Goal: Transaction & Acquisition: Obtain resource

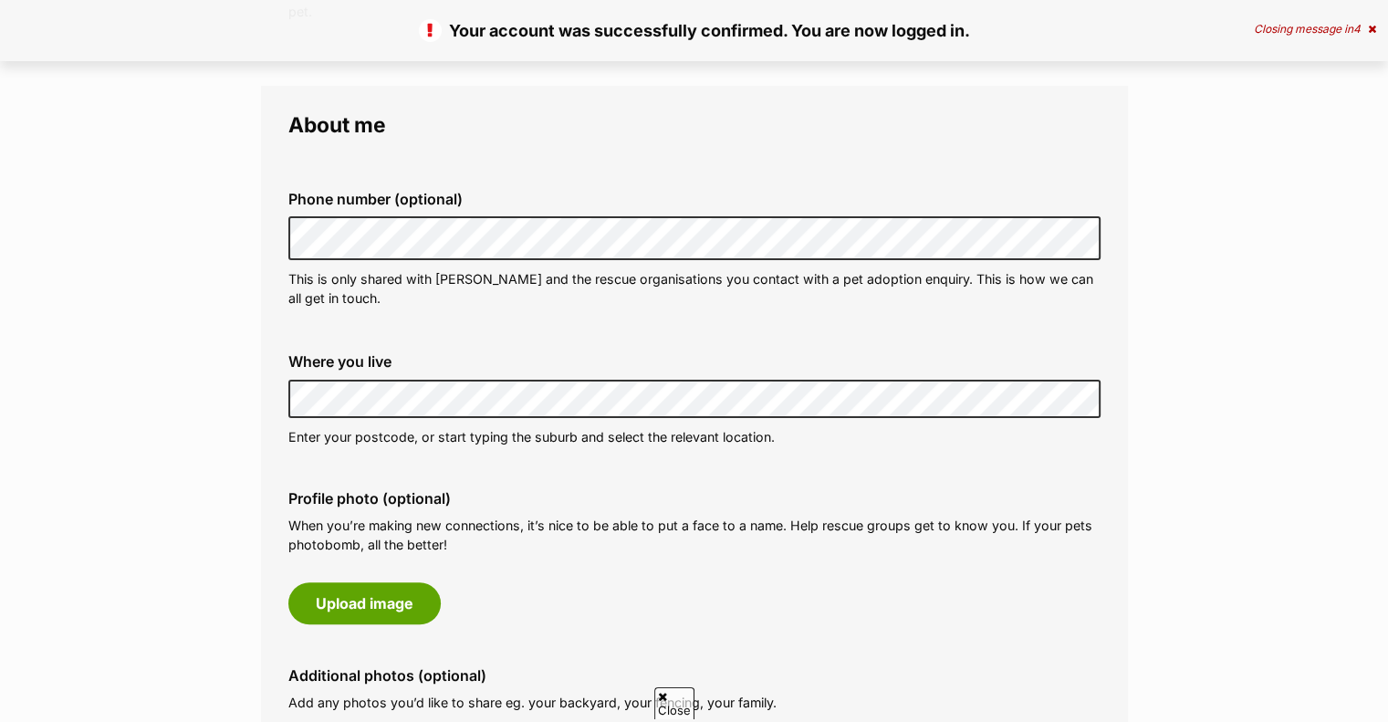
scroll to position [442, 0]
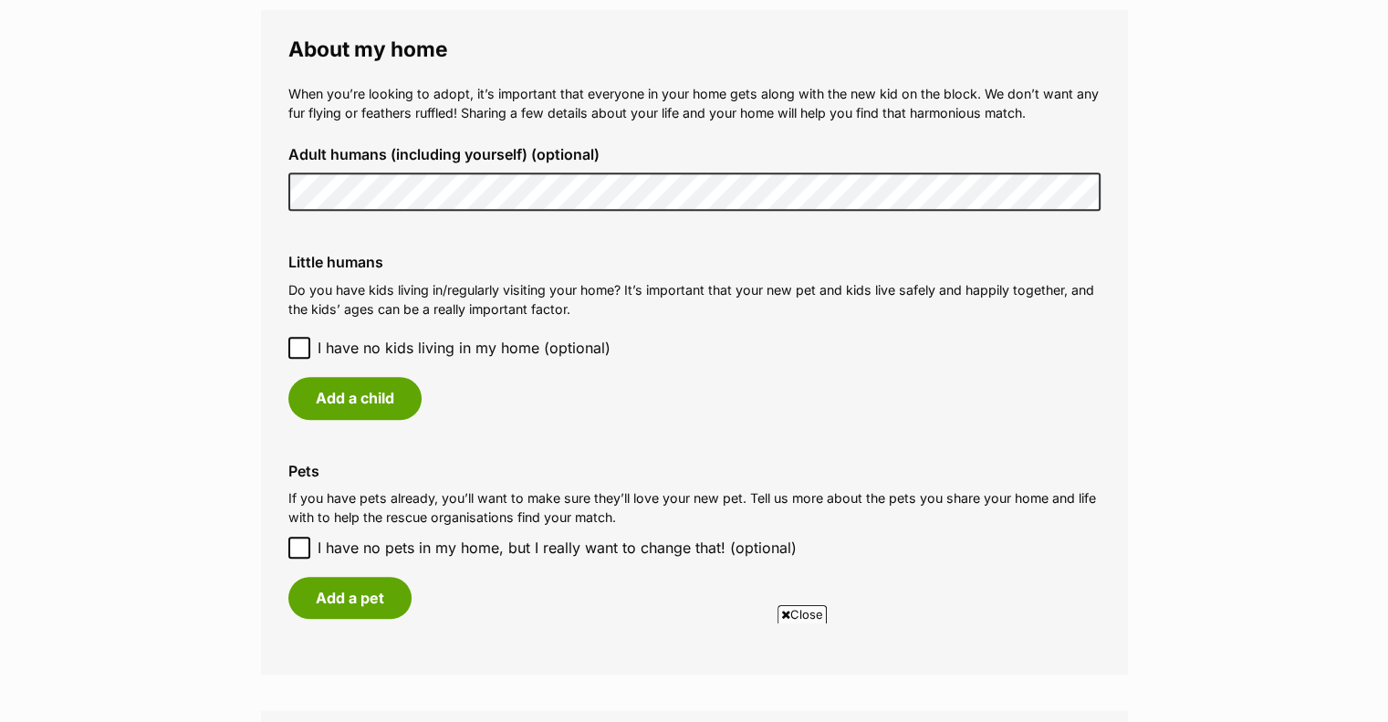
scroll to position [1343, 0]
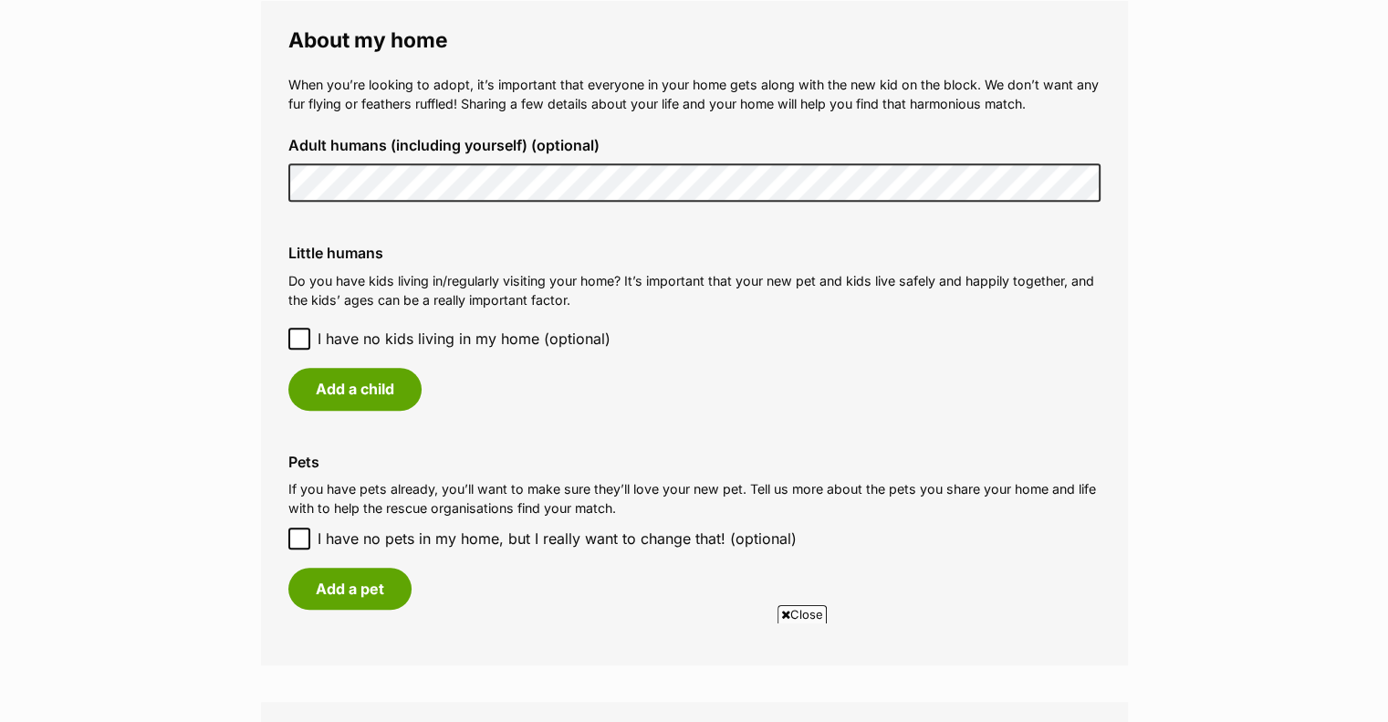
click at [304, 335] on icon at bounding box center [299, 338] width 13 height 13
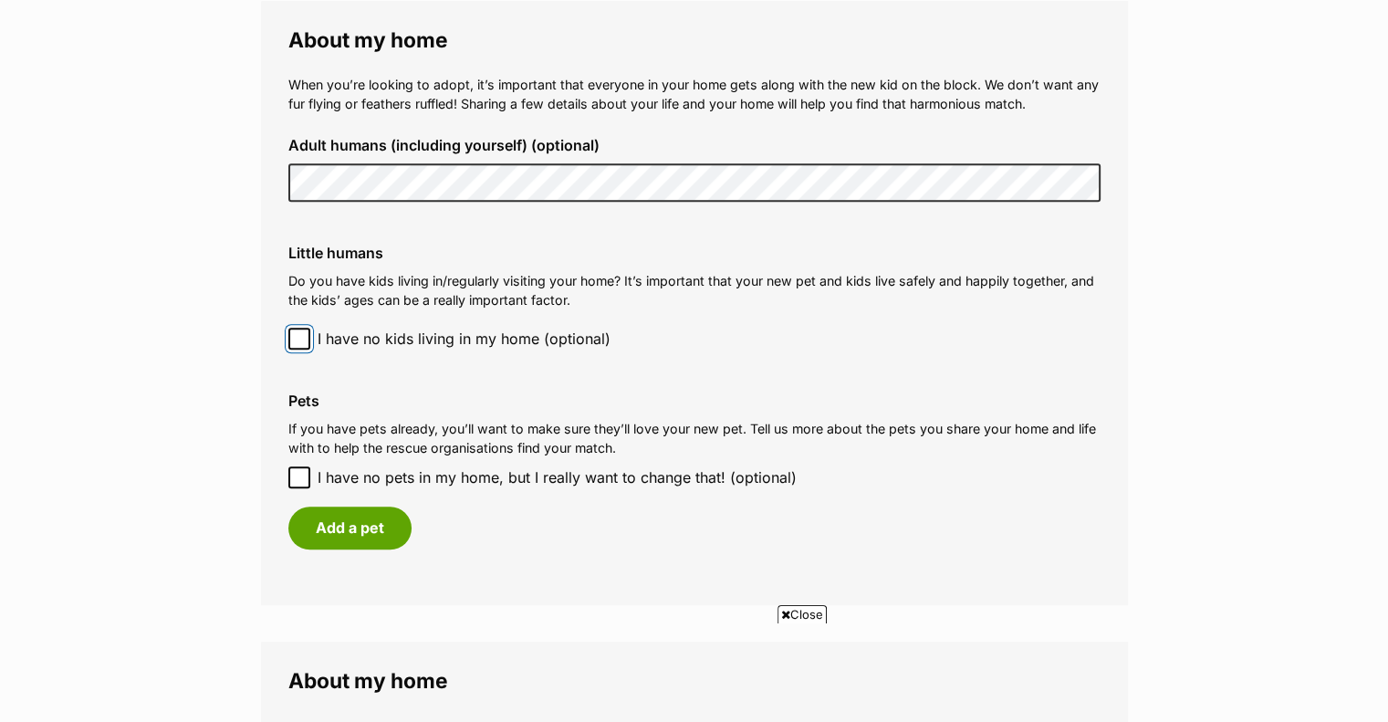
scroll to position [1408, 0]
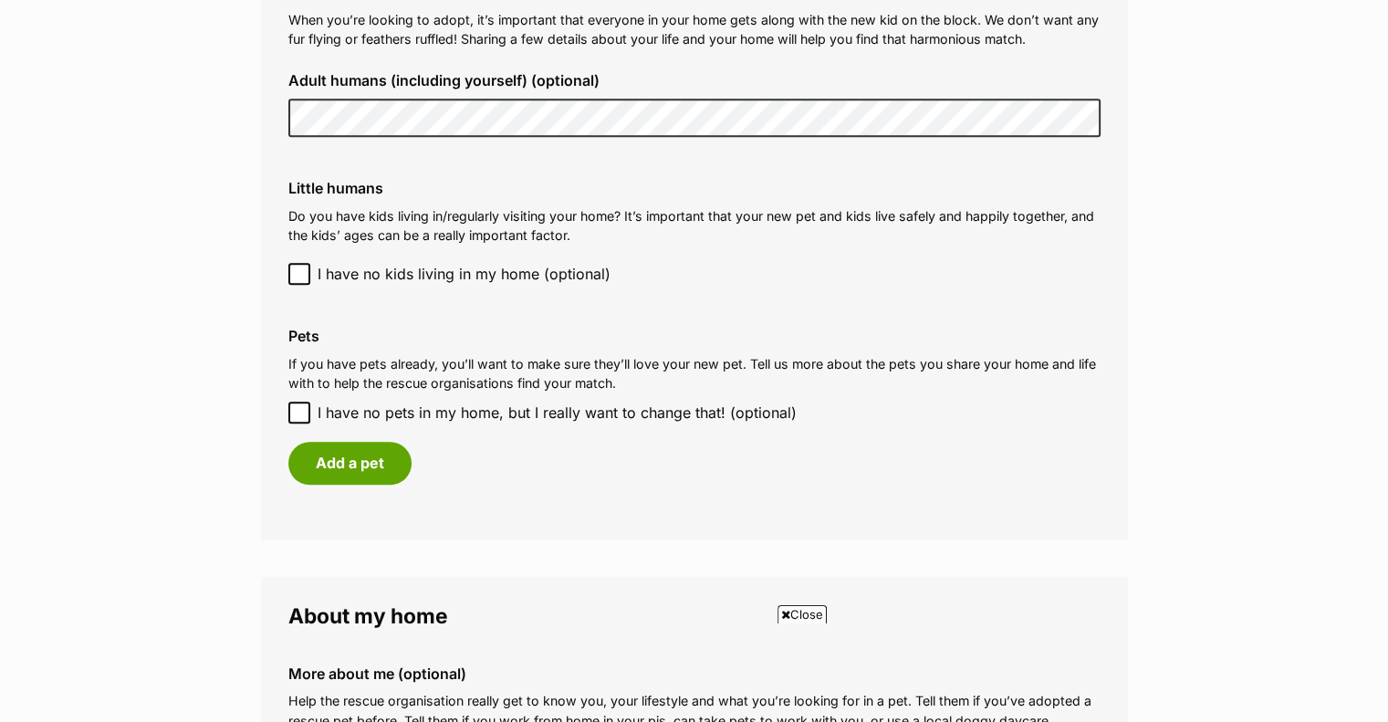
click at [299, 418] on icon at bounding box center [299, 412] width 13 height 13
click at [299, 418] on input "I have no pets in my home, but I really want to change that! (optional)" at bounding box center [299, 412] width 22 height 22
checkbox input "true"
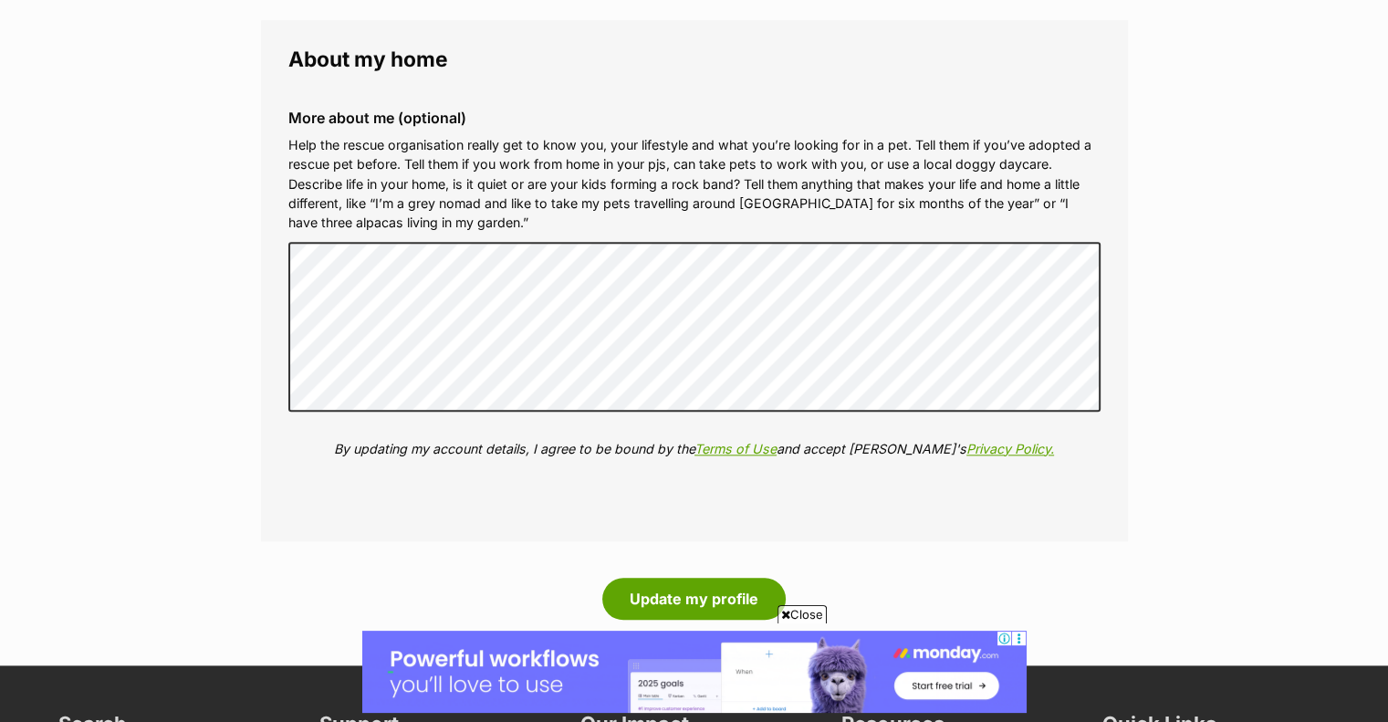
scroll to position [1897, 0]
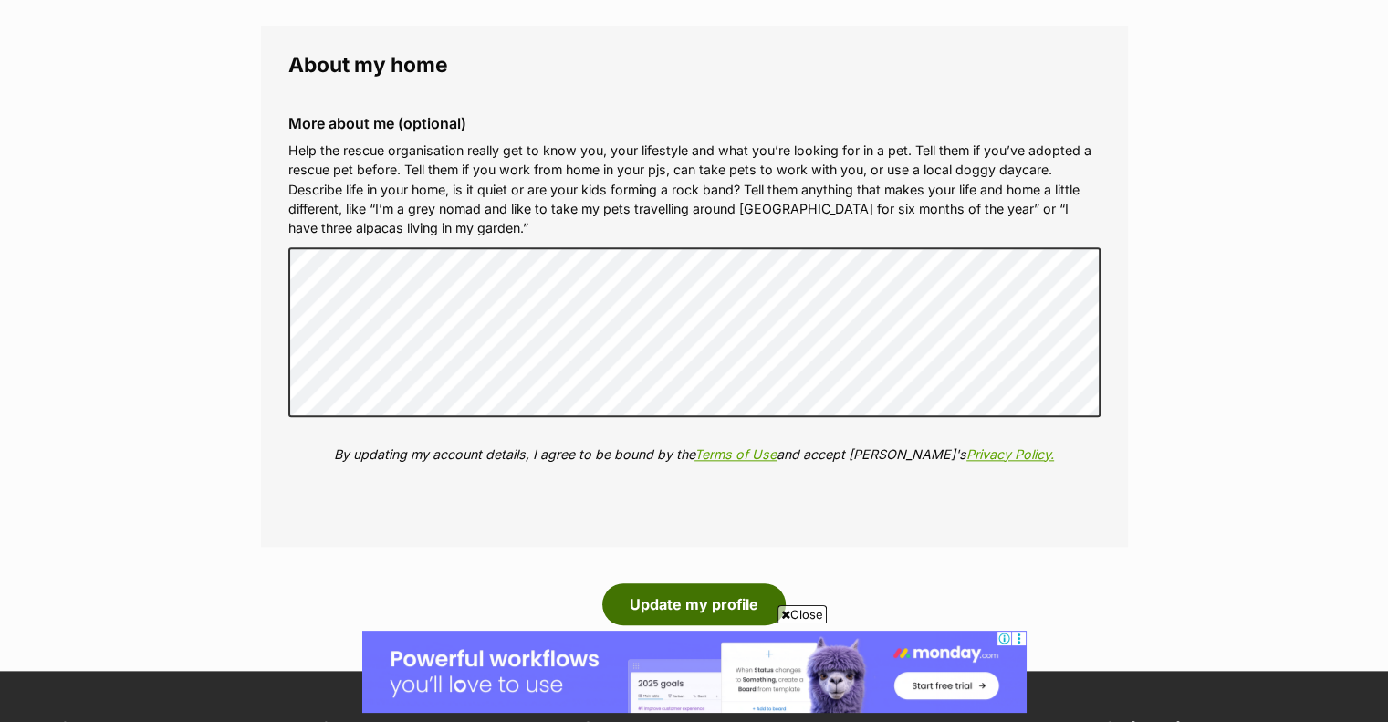
click at [660, 598] on button "Update my profile" at bounding box center [693, 604] width 183 height 42
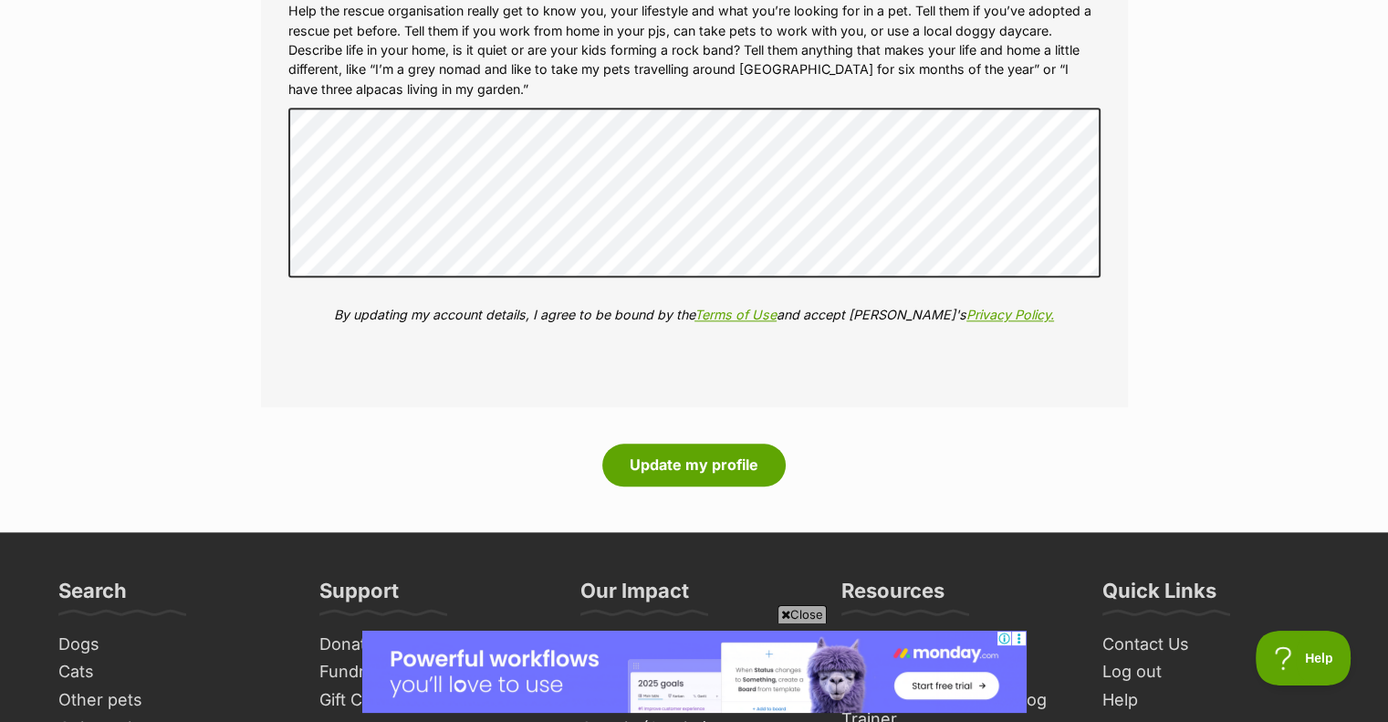
scroll to position [2080, 0]
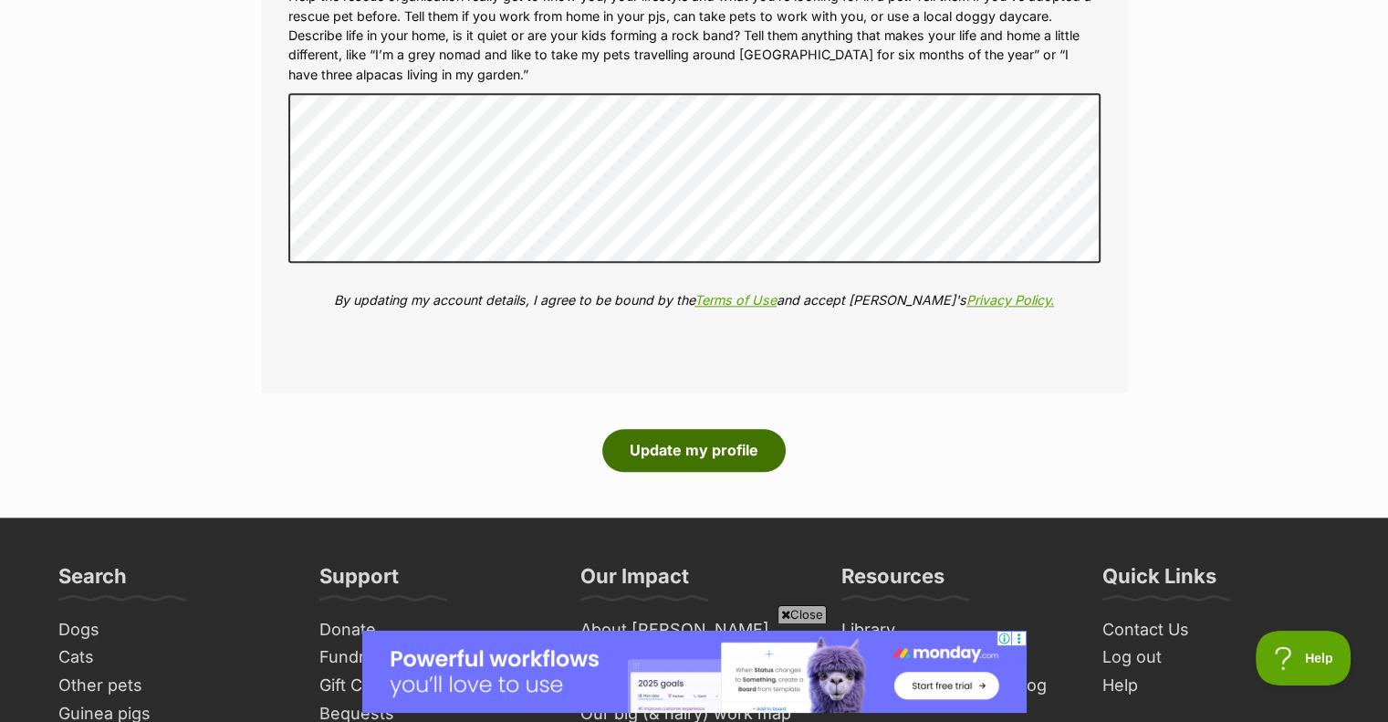
click at [668, 460] on button "Update my profile" at bounding box center [693, 450] width 183 height 42
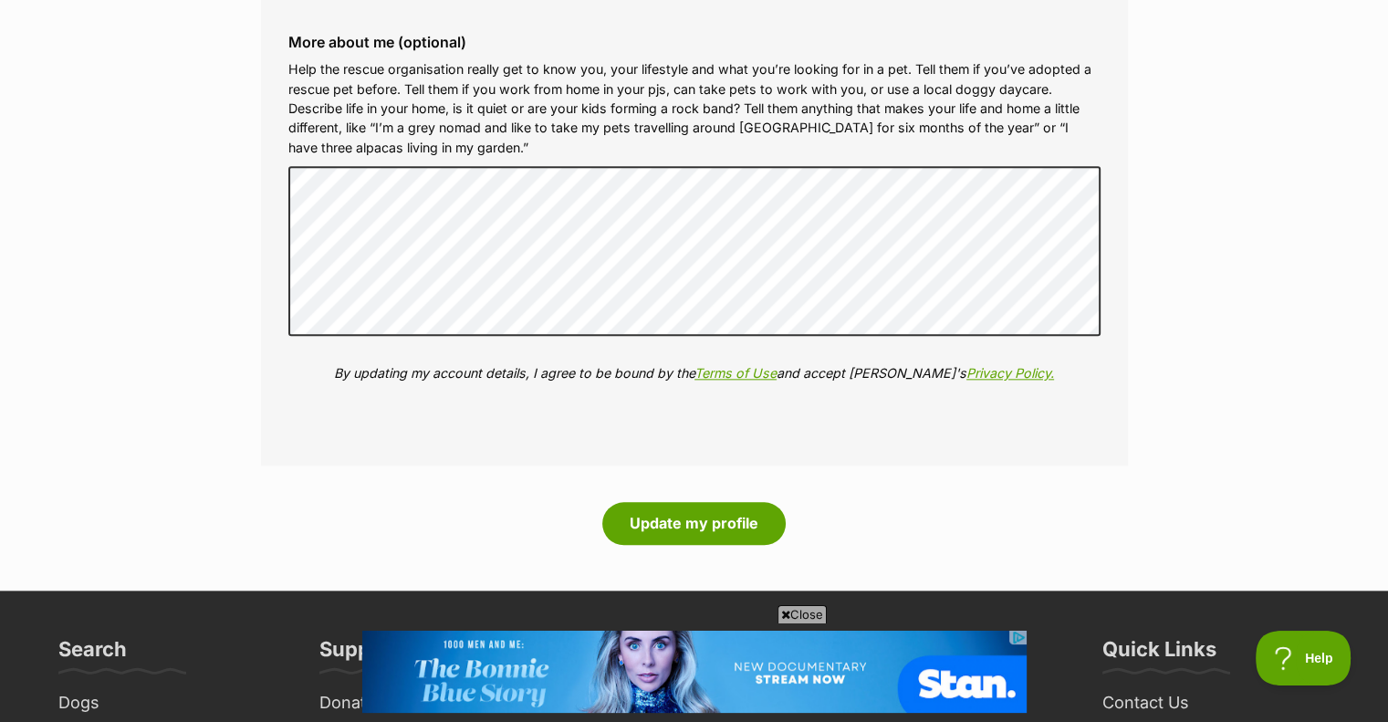
scroll to position [2007, 0]
click at [641, 526] on button "Update my profile" at bounding box center [693, 523] width 183 height 42
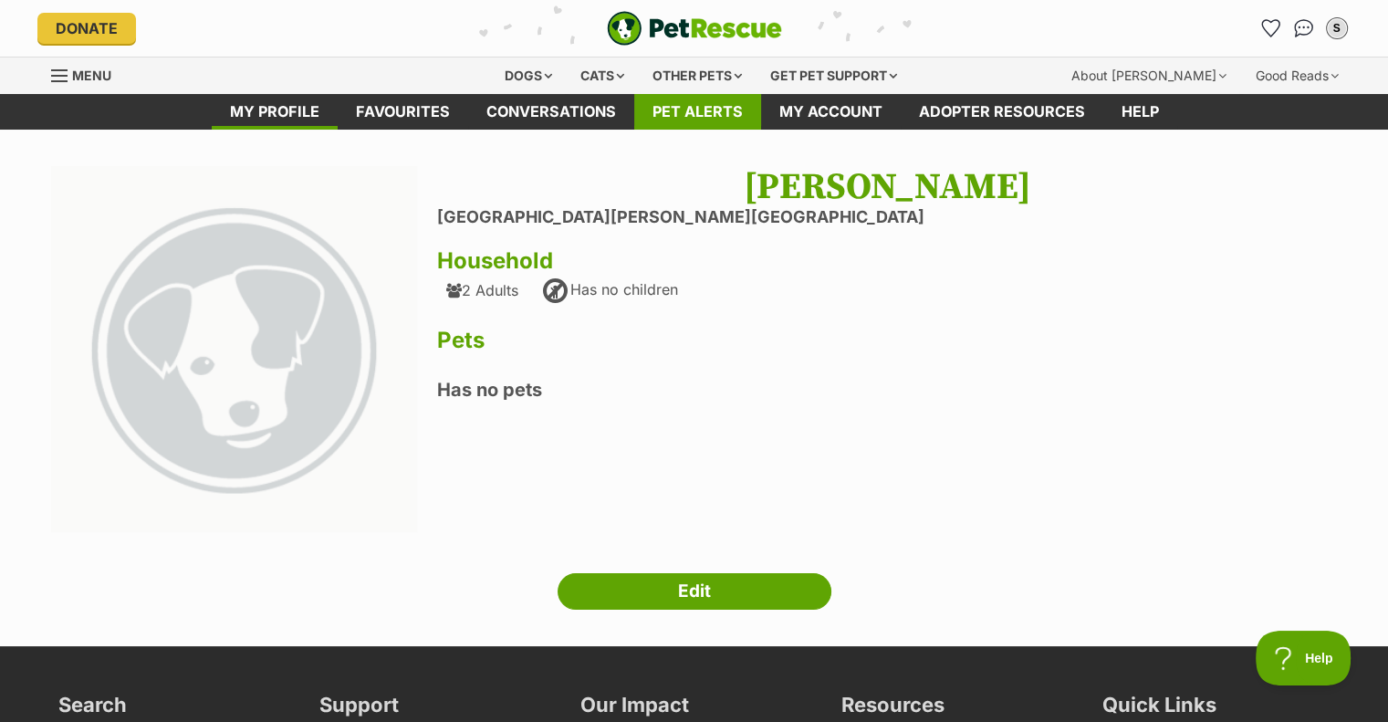
click at [708, 102] on link "Pet alerts" at bounding box center [697, 112] width 127 height 36
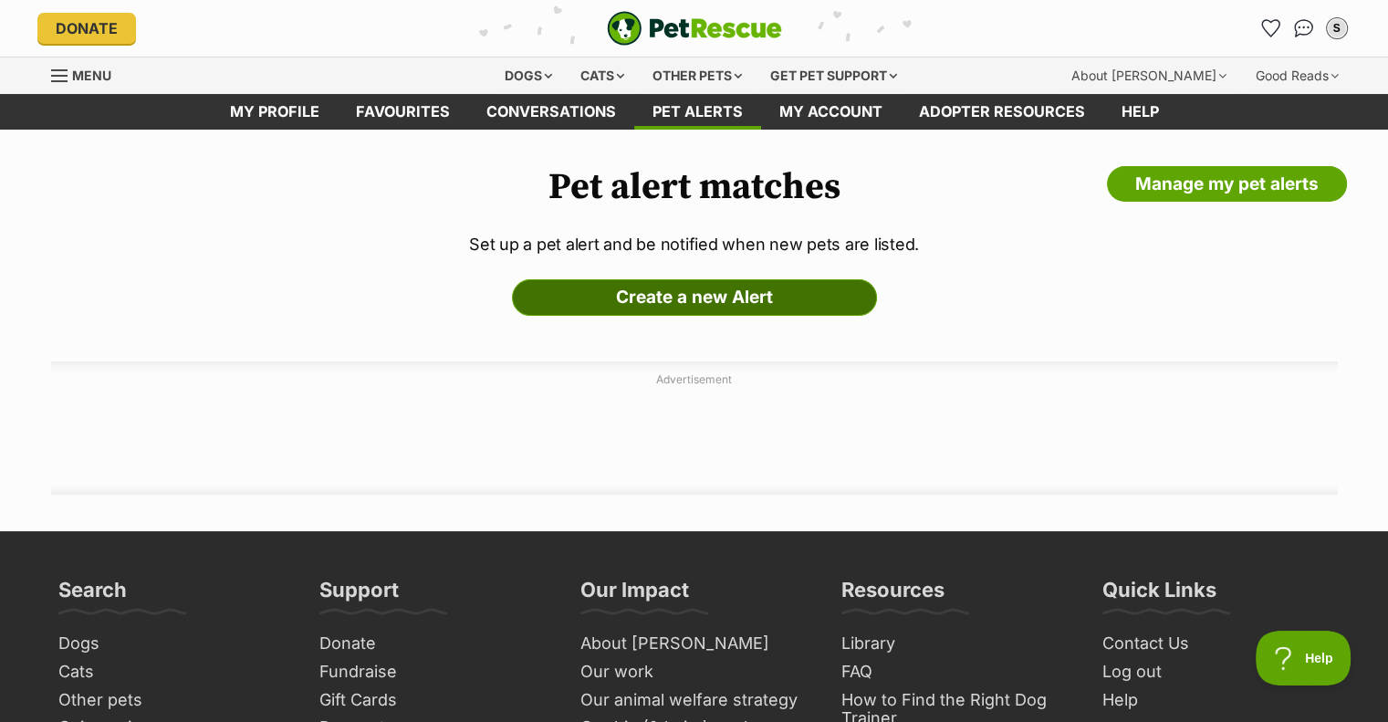
click at [646, 303] on link "Create a new Alert" at bounding box center [694, 297] width 365 height 36
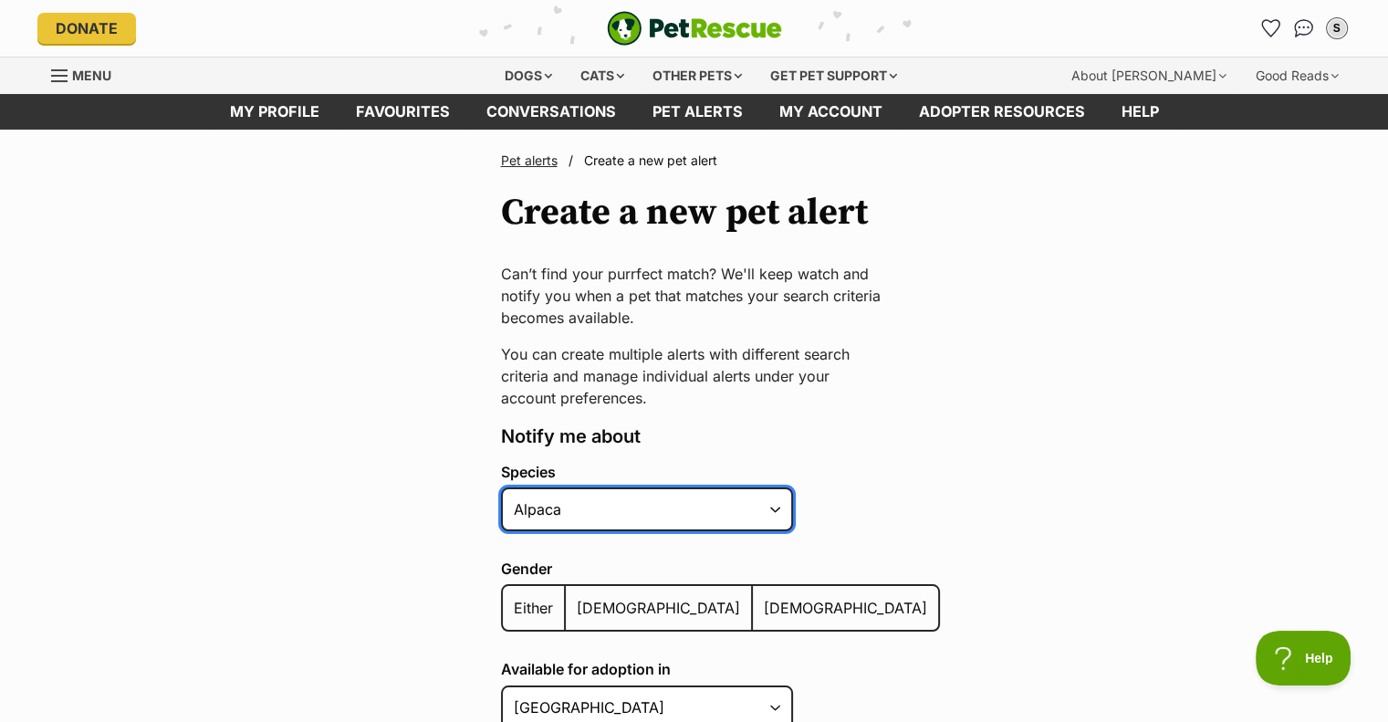
click at [633, 518] on select "Alpaca Bird Cat Chicken Cow Dog Donkey Duck Ferret Fish Goat Goose Guinea Fowl …" at bounding box center [647, 509] width 292 height 44
select select "1"
click at [501, 487] on select "Alpaca Bird Cat Chicken Cow Dog Donkey Duck Ferret Fish Goat Goose Guinea Fowl …" at bounding box center [647, 509] width 292 height 44
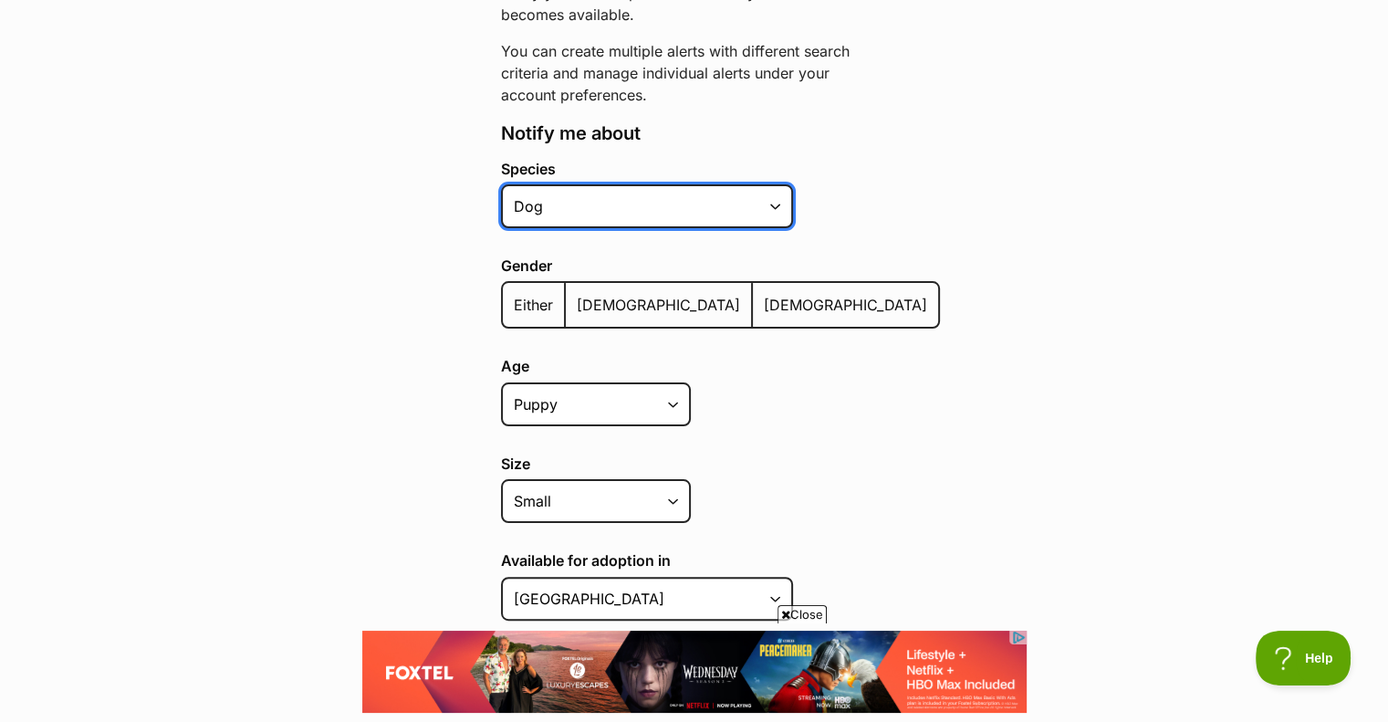
scroll to position [341, 0]
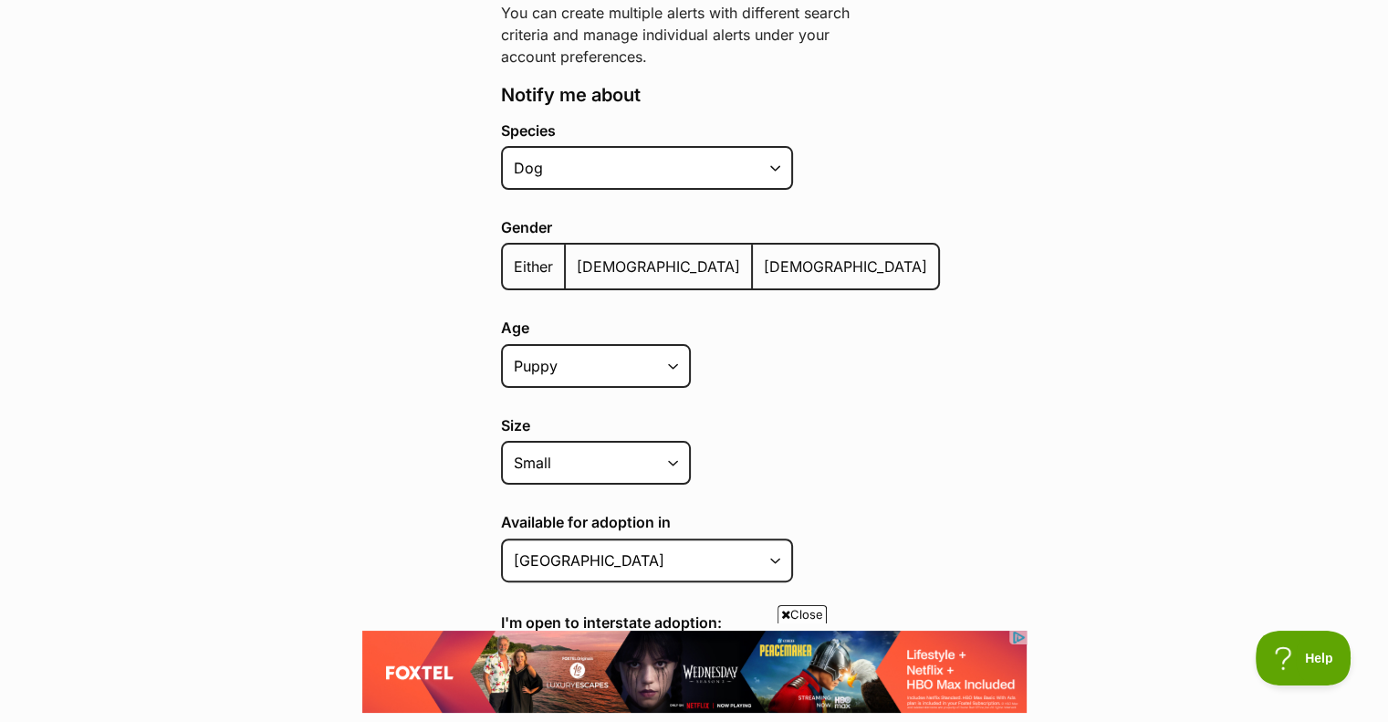
click at [764, 273] on span "Female" at bounding box center [845, 266] width 163 height 18
click at [763, 255] on input "Female" at bounding box center [763, 255] width 0 height 1
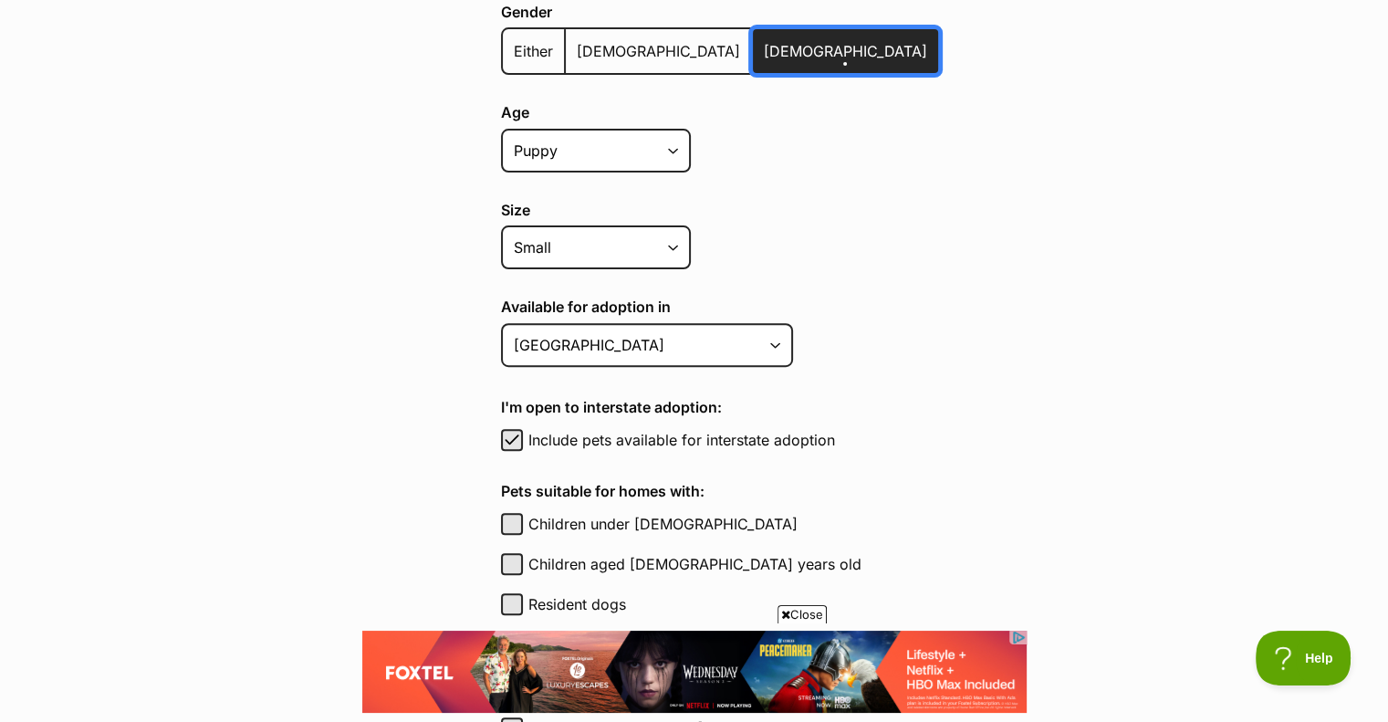
scroll to position [557, 0]
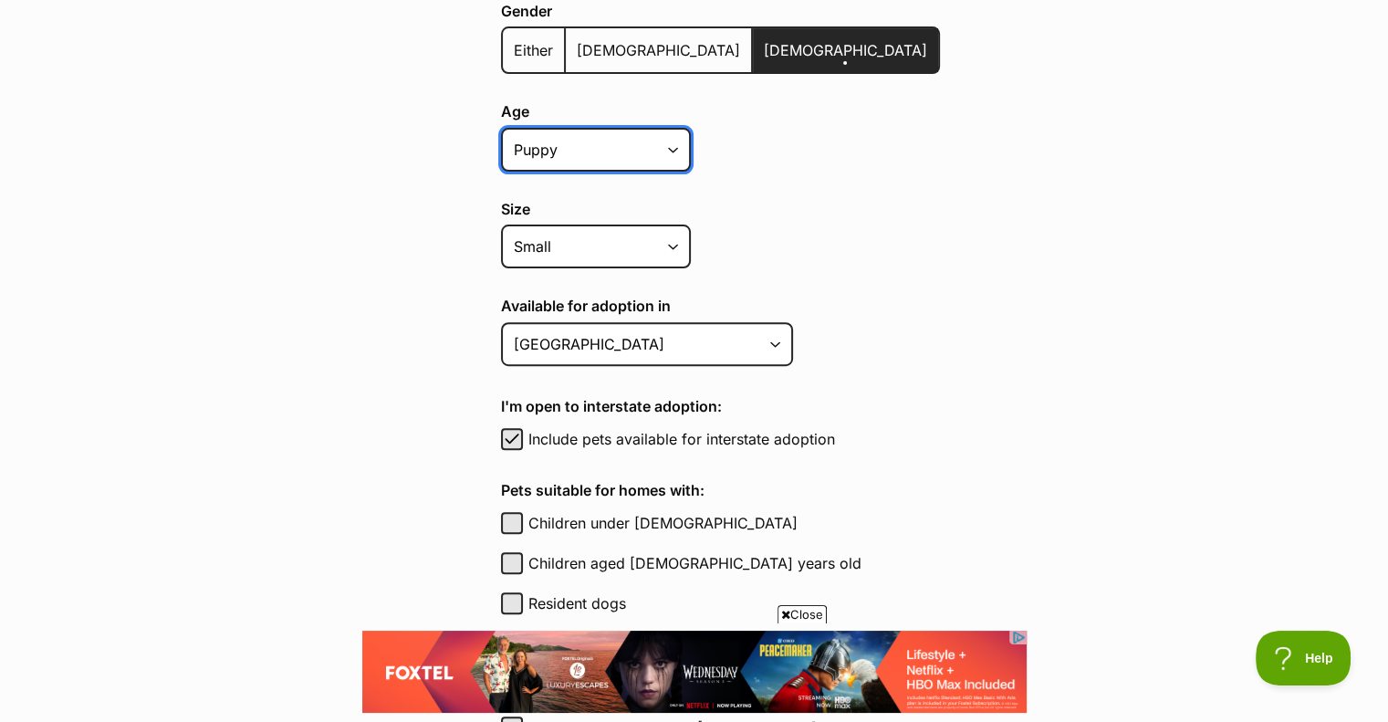
click at [626, 130] on select "Puppy Adult Senior All ages" at bounding box center [596, 150] width 190 height 44
click at [773, 206] on label "Size" at bounding box center [720, 209] width 439 height 16
click at [691, 224] on select "Small Medium Large All sizes" at bounding box center [596, 246] width 190 height 44
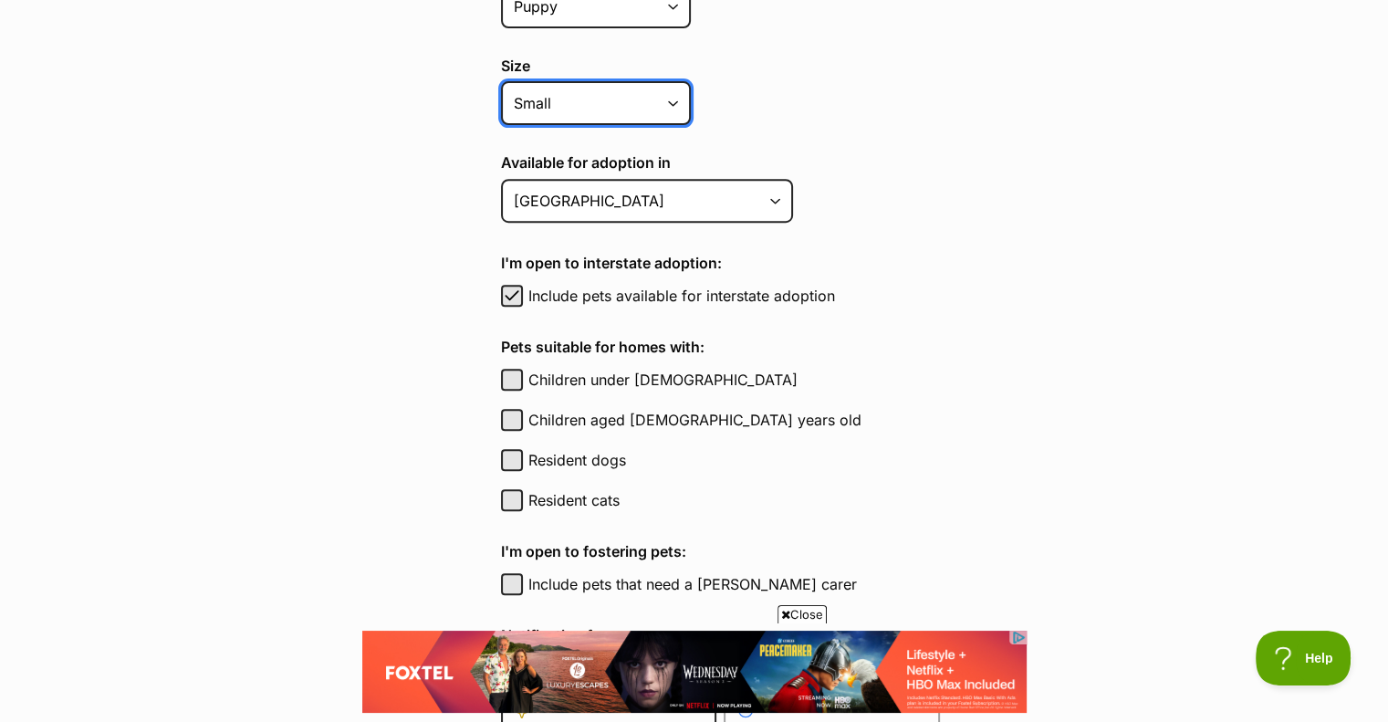
scroll to position [692, 0]
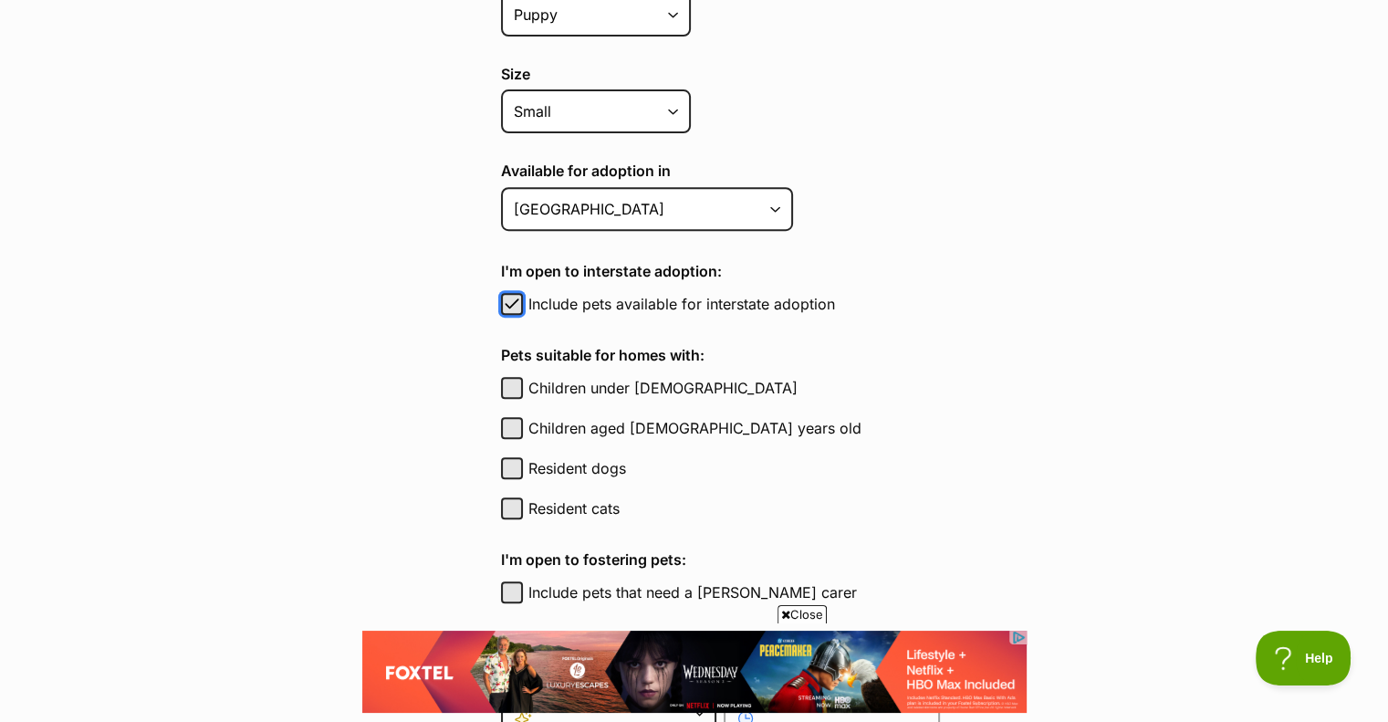
click at [518, 296] on span "button" at bounding box center [512, 304] width 18 height 22
checkbox input "false"
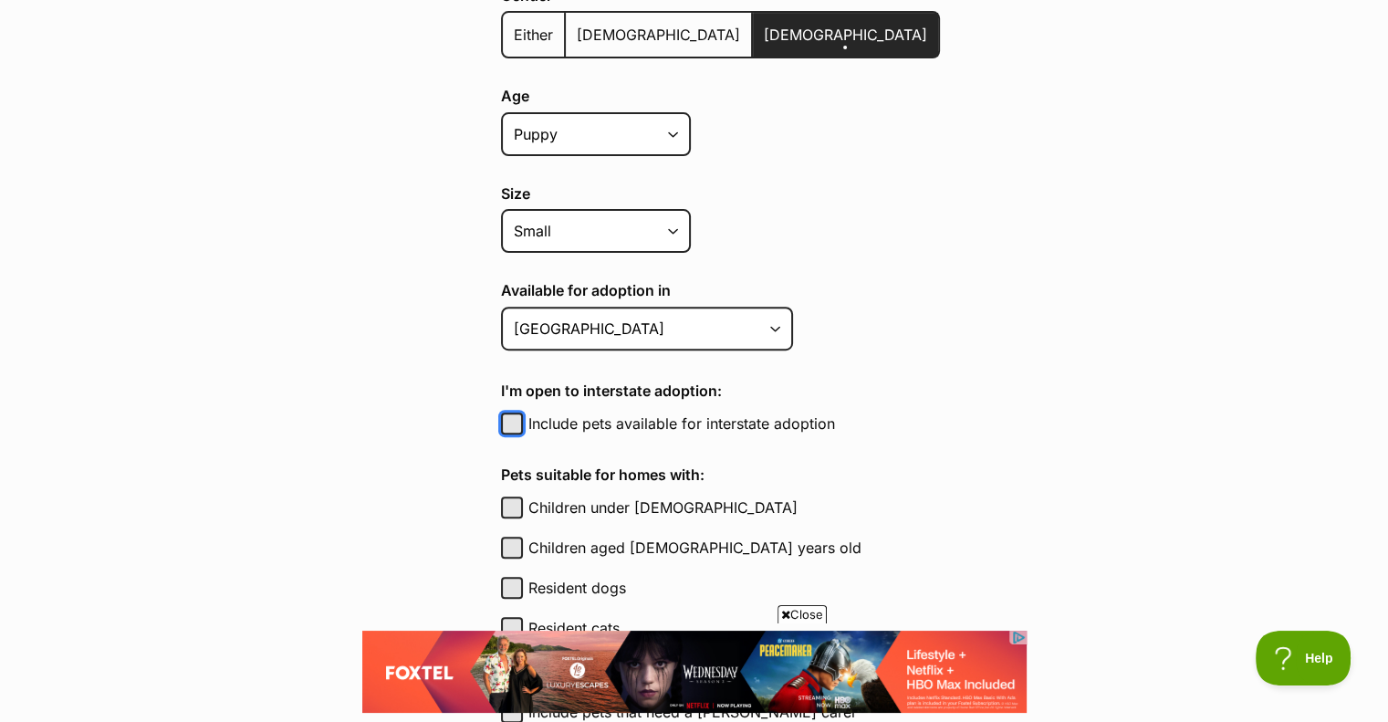
scroll to position [573, 0]
click at [597, 185] on label "Size" at bounding box center [720, 193] width 439 height 16
click at [597, 209] on select "Small Medium Large All sizes" at bounding box center [596, 231] width 190 height 44
click at [584, 244] on select "Small Medium Large All sizes" at bounding box center [596, 231] width 190 height 44
select select "medium"
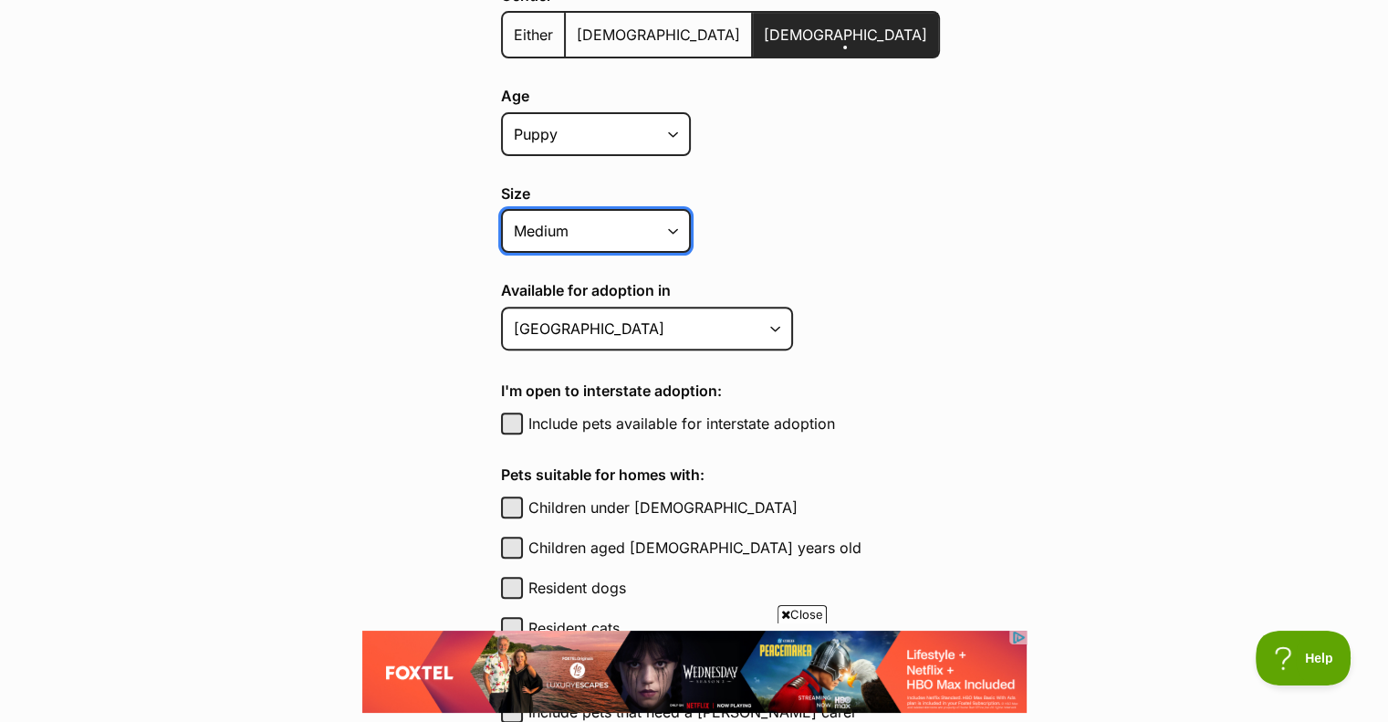
click at [501, 209] on select "Small Medium Large All sizes" at bounding box center [596, 231] width 190 height 44
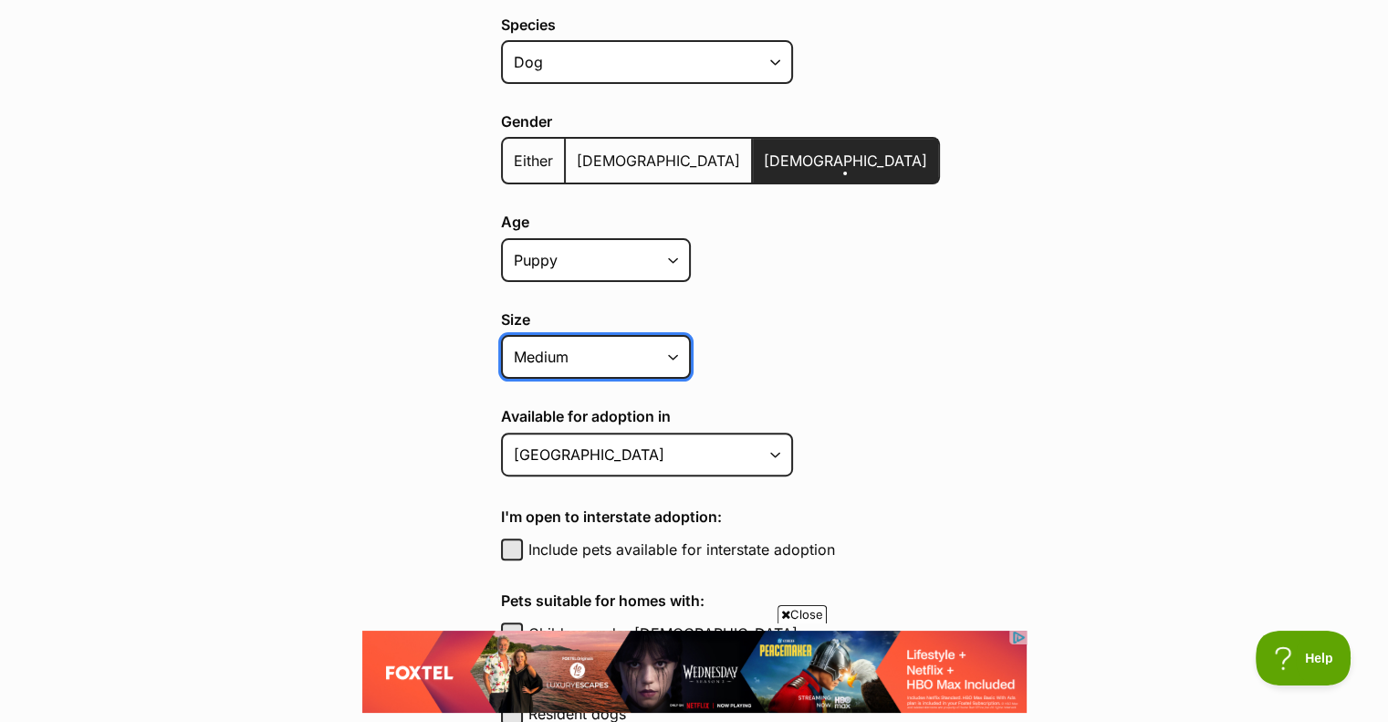
scroll to position [477, 0]
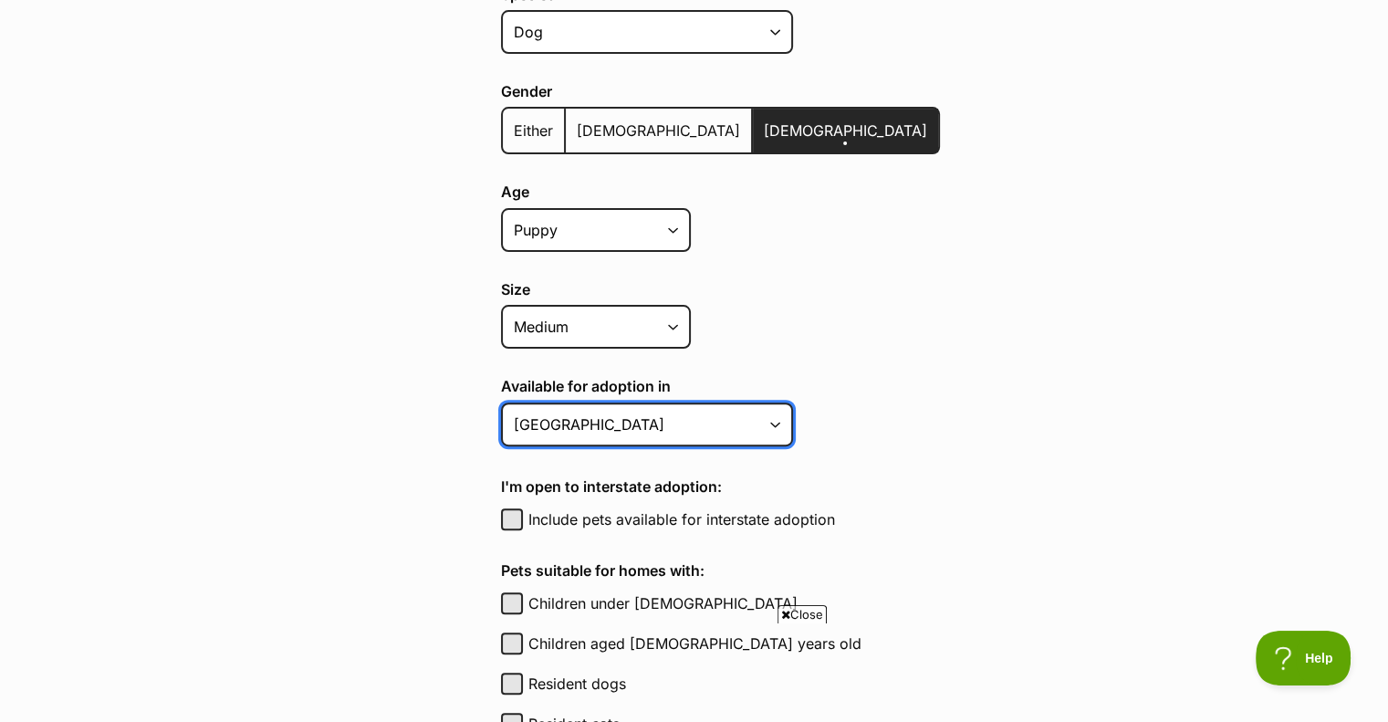
click at [585, 431] on select "Australian Capital Territory New South Wales Northern Territory Queensland Sout…" at bounding box center [647, 424] width 292 height 44
select select "2"
click at [501, 402] on select "Australian Capital Territory New South Wales Northern Territory Queensland Sout…" at bounding box center [647, 424] width 292 height 44
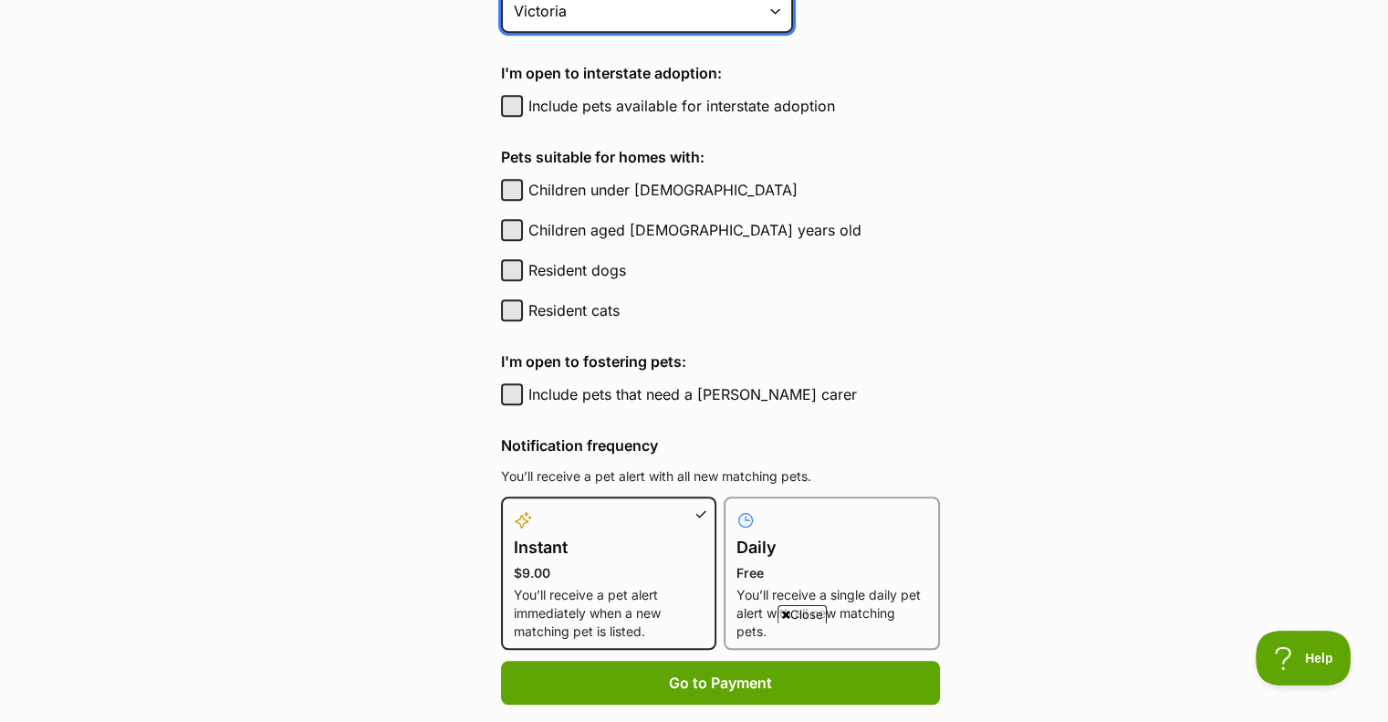
scroll to position [901, 0]
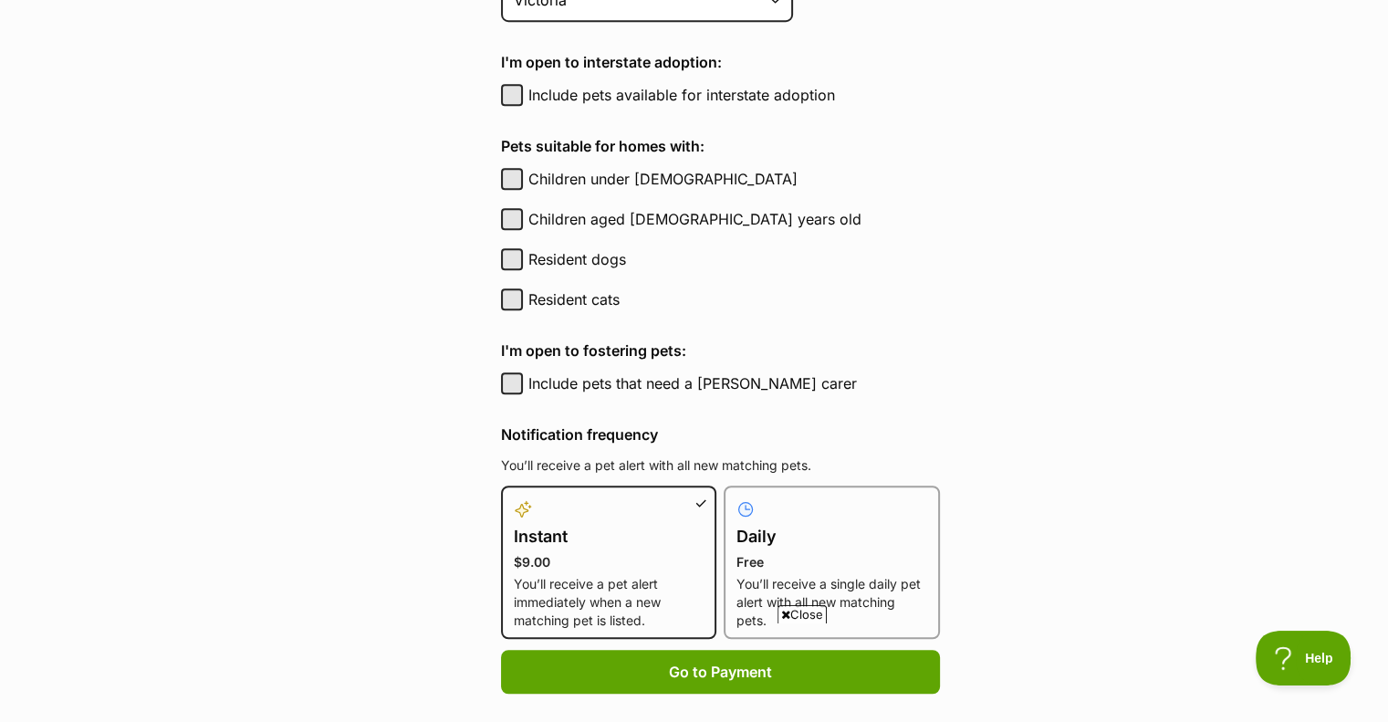
click at [595, 379] on label "Include pets that need a foster carer" at bounding box center [733, 383] width 411 height 22
click at [523, 379] on button "Include pets that need a foster carer" at bounding box center [512, 383] width 22 height 22
click at [514, 390] on div "Include pets that need a foster carer Include pets that need a foster carer Inc…" at bounding box center [720, 386] width 439 height 29
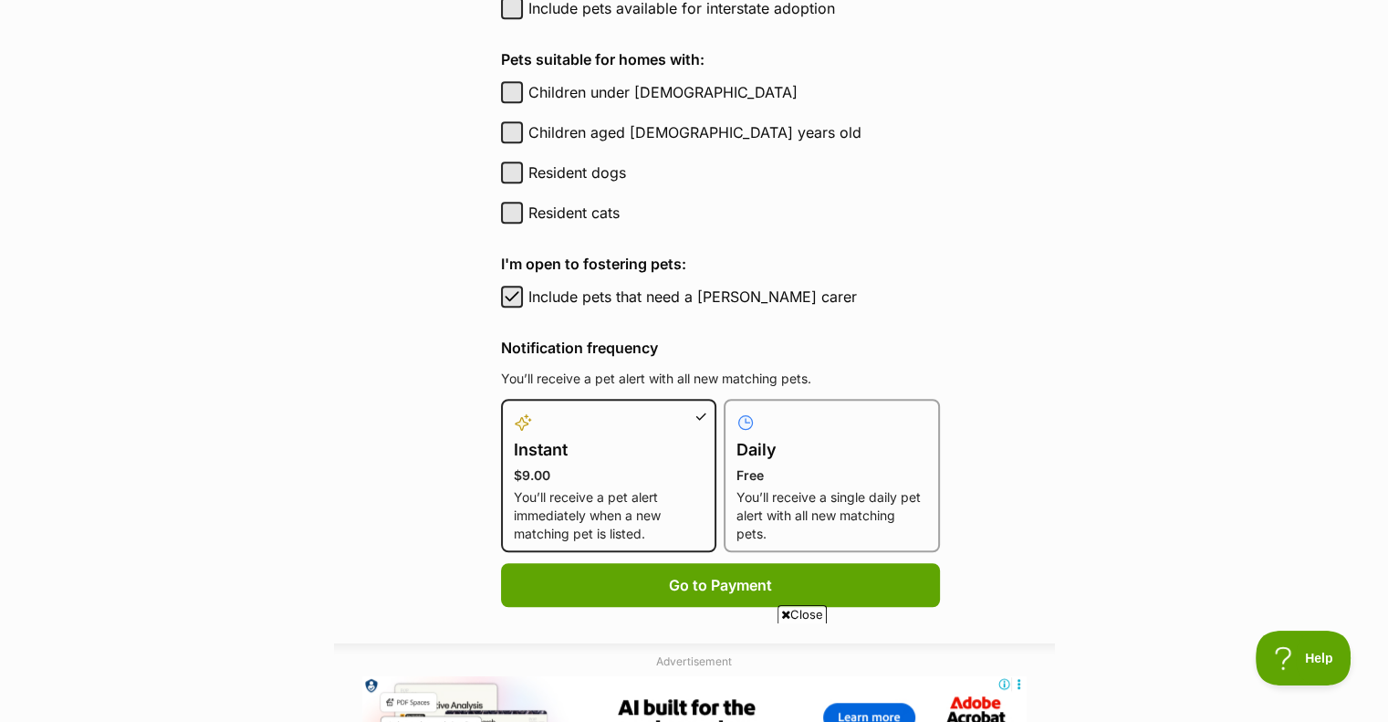
scroll to position [999, 0]
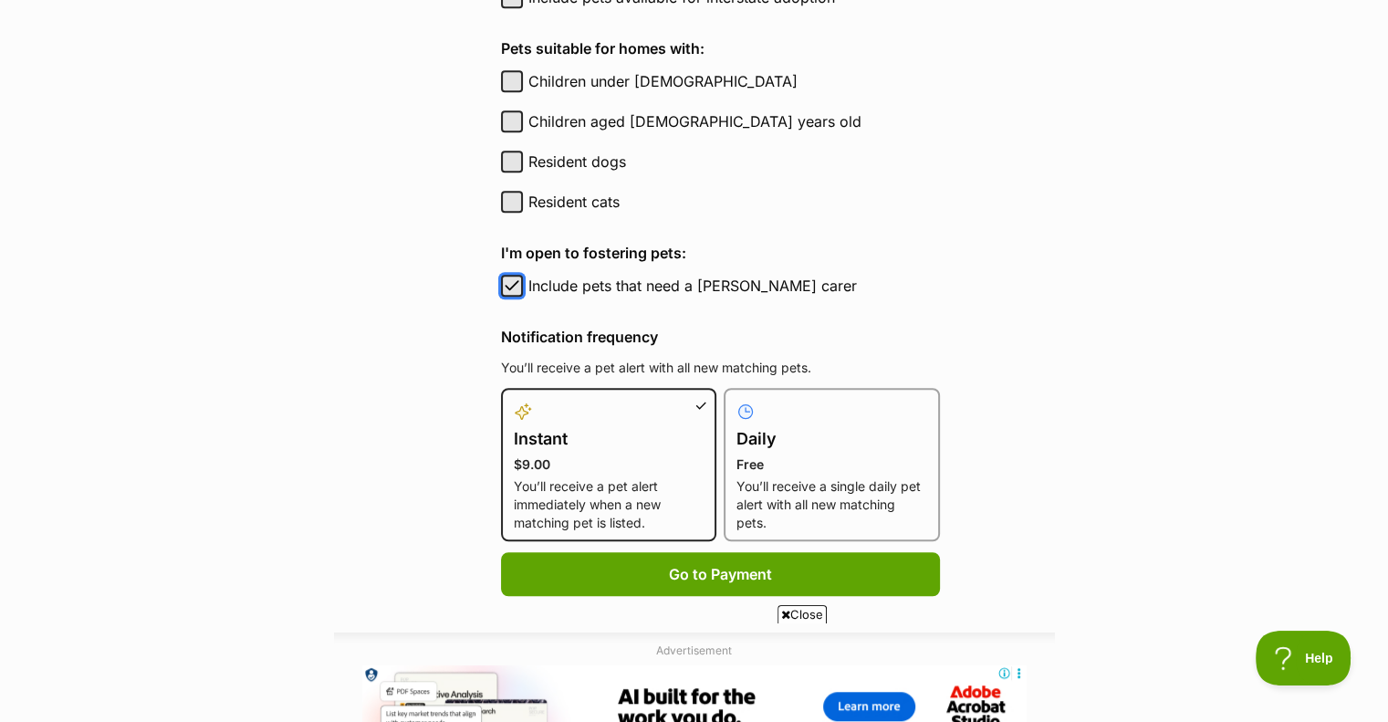
click at [517, 283] on span "button" at bounding box center [512, 286] width 18 height 22
checkbox input "false"
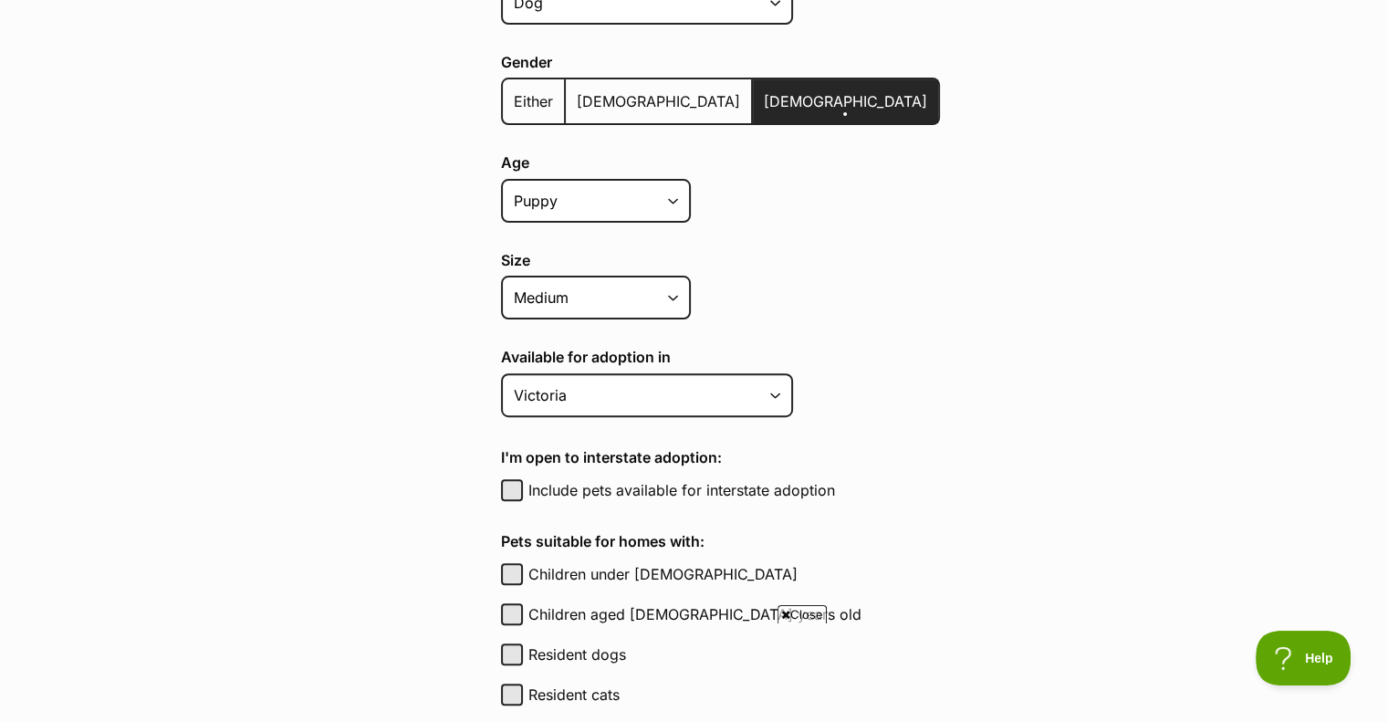
scroll to position [0, 0]
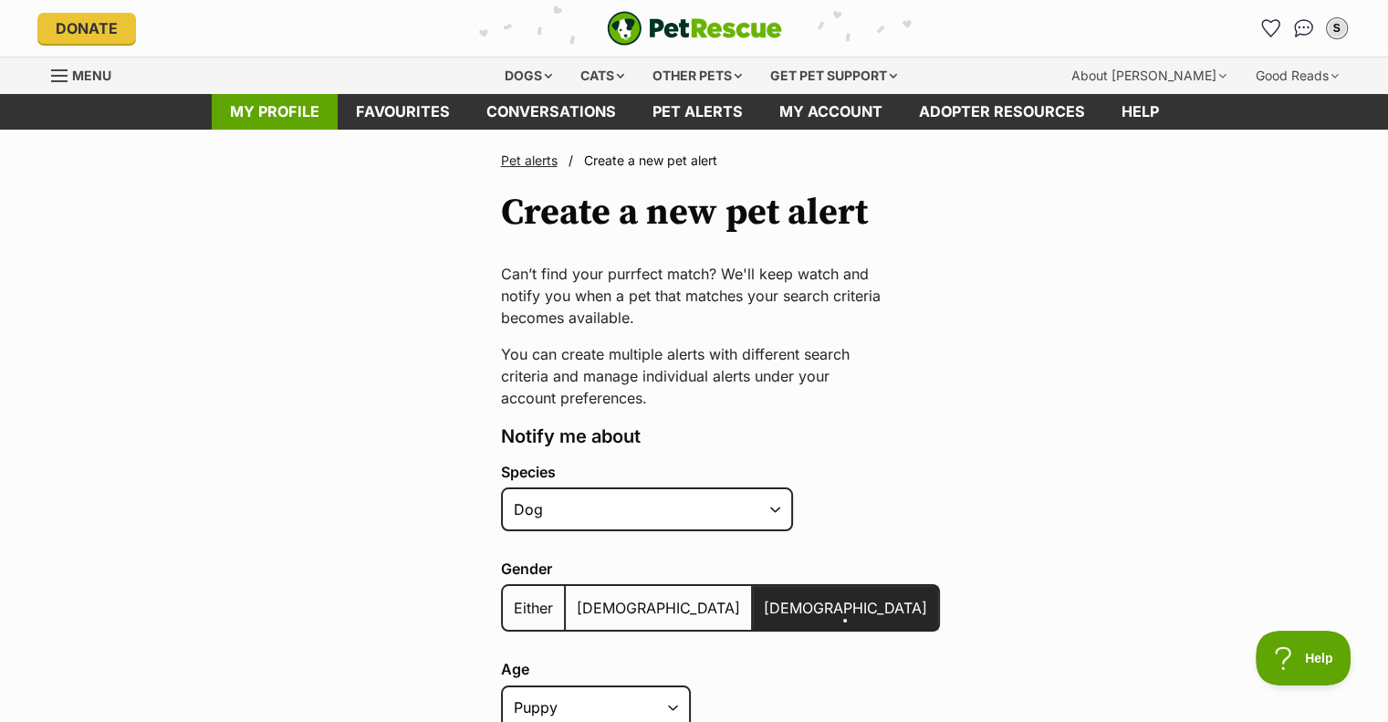
click at [296, 109] on link "My profile" at bounding box center [275, 112] width 126 height 36
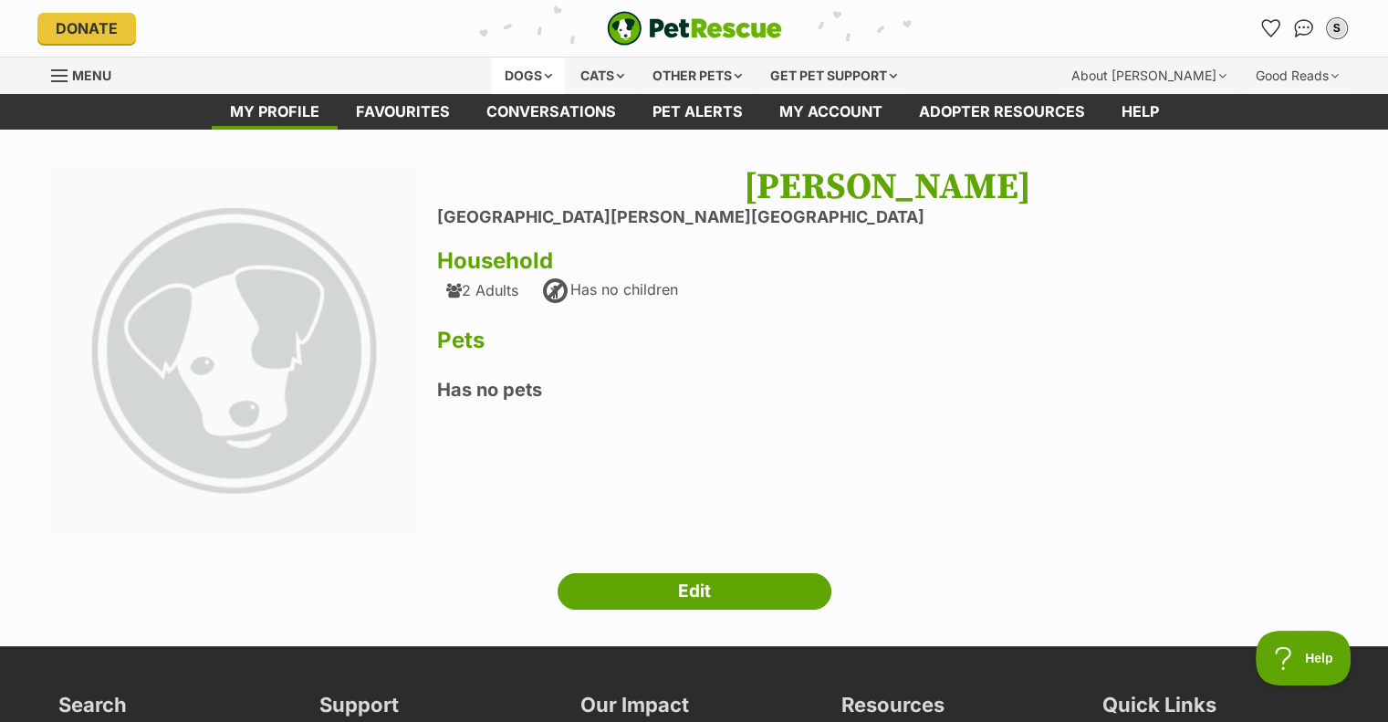
click at [539, 69] on div "Dogs" at bounding box center [528, 75] width 73 height 36
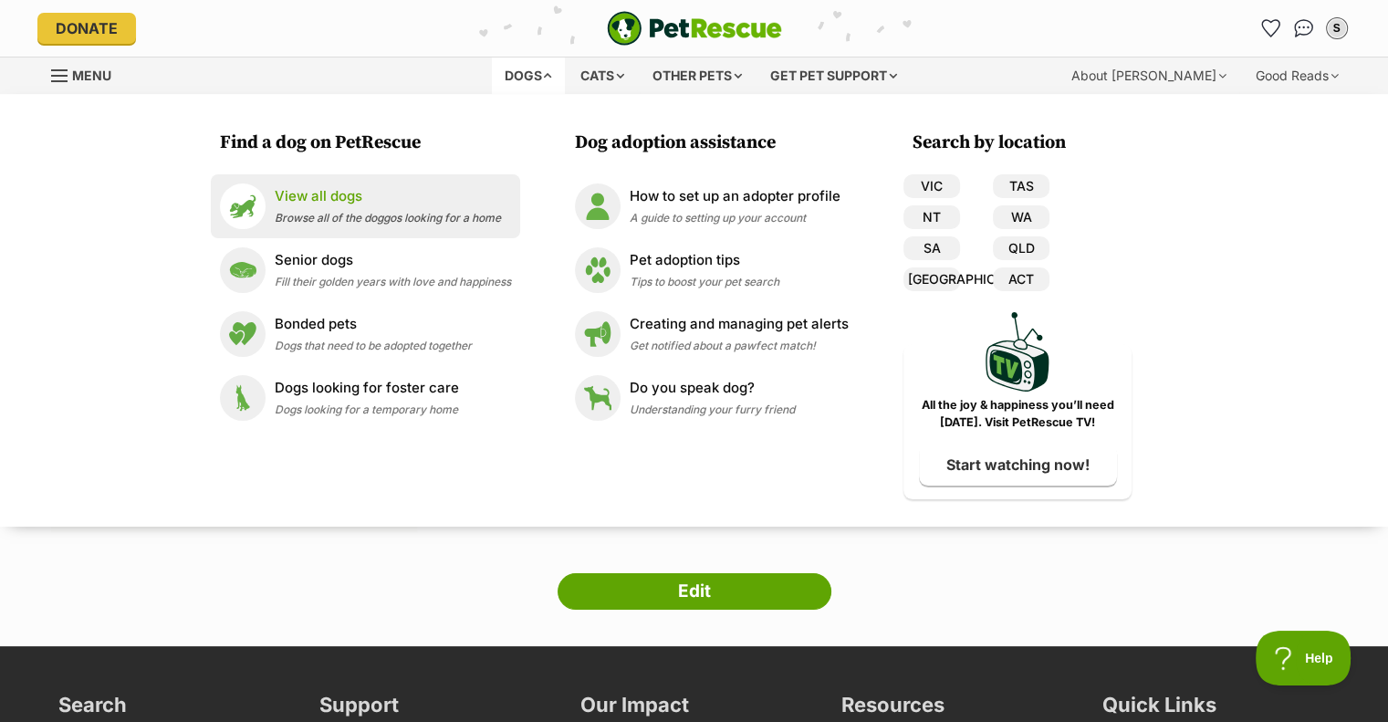
click at [367, 192] on p "View all dogs" at bounding box center [388, 196] width 226 height 21
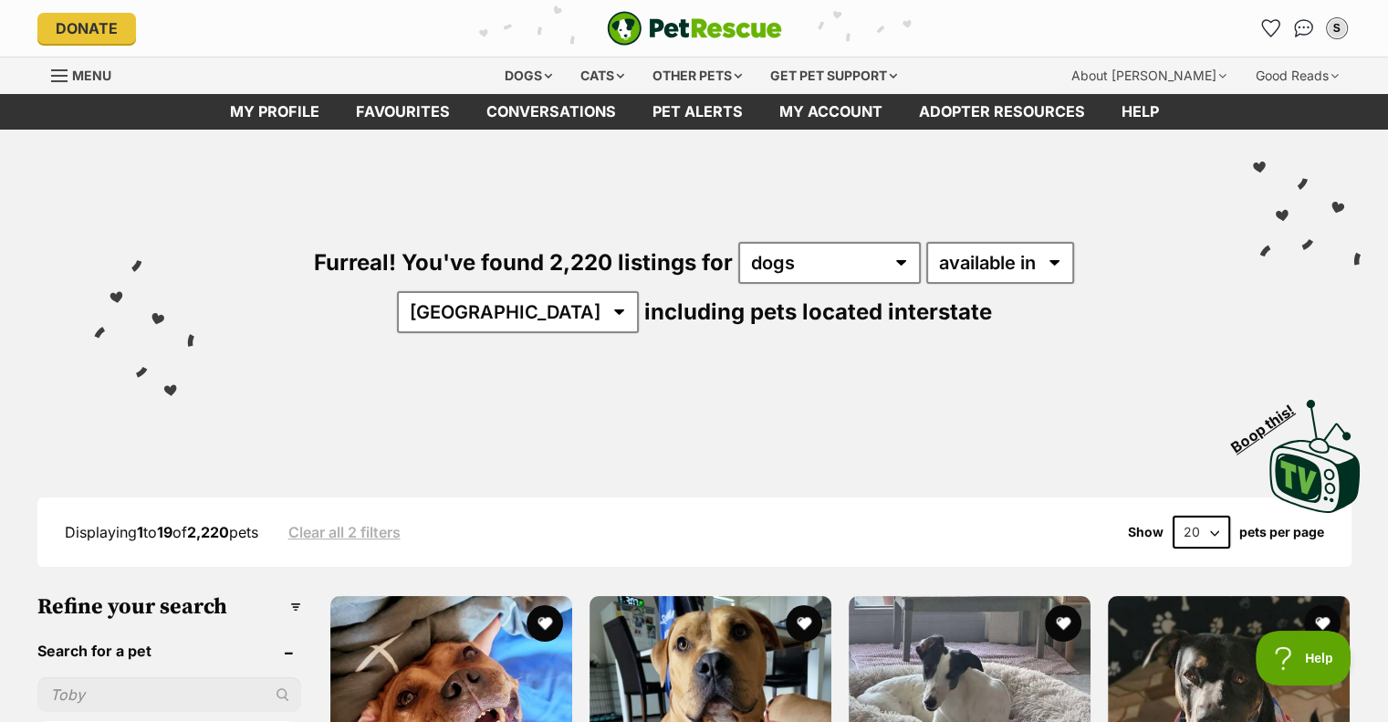
click at [923, 296] on div "Furreal! You've found 2,220 listings for any type of pet cats dogs other pets a…" at bounding box center [693, 257] width 1333 height 254
click at [939, 263] on select "available in located in" at bounding box center [1000, 263] width 148 height 42
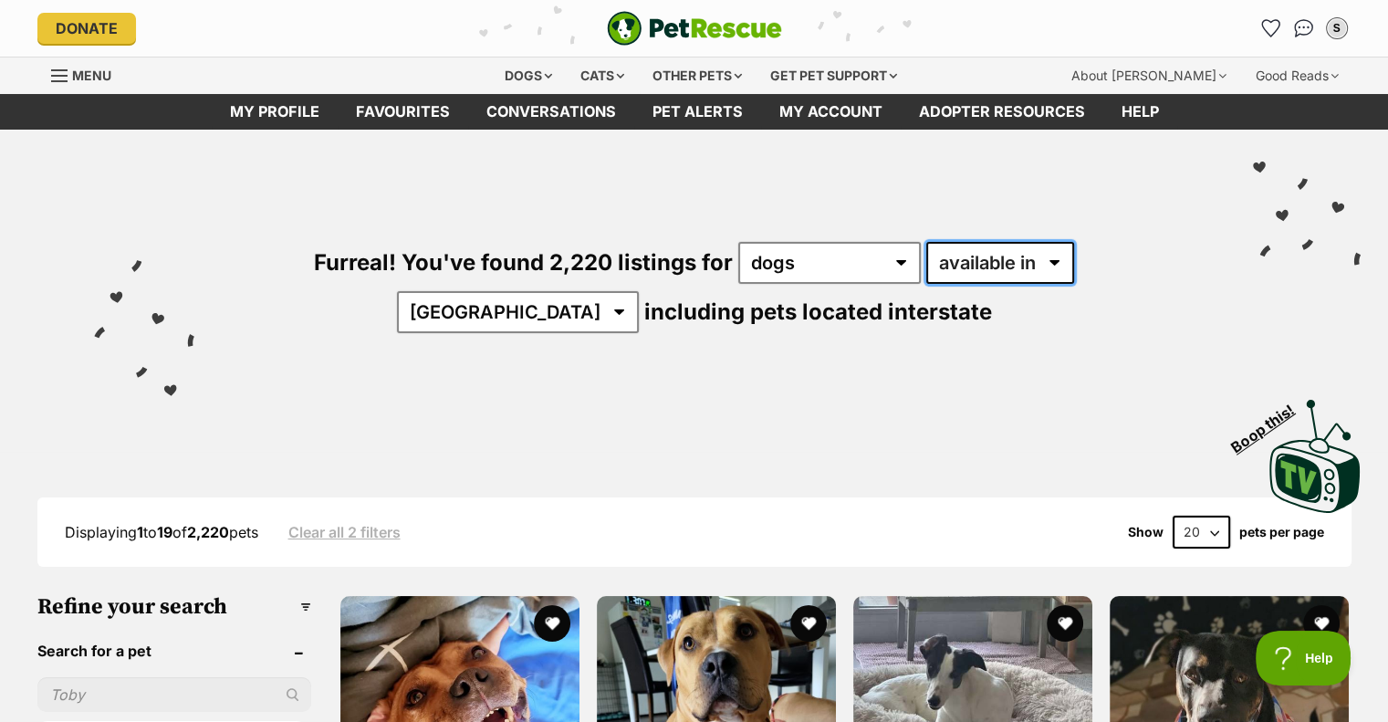
select select "disabled"
click at [926, 242] on select "available in located in" at bounding box center [1000, 263] width 148 height 42
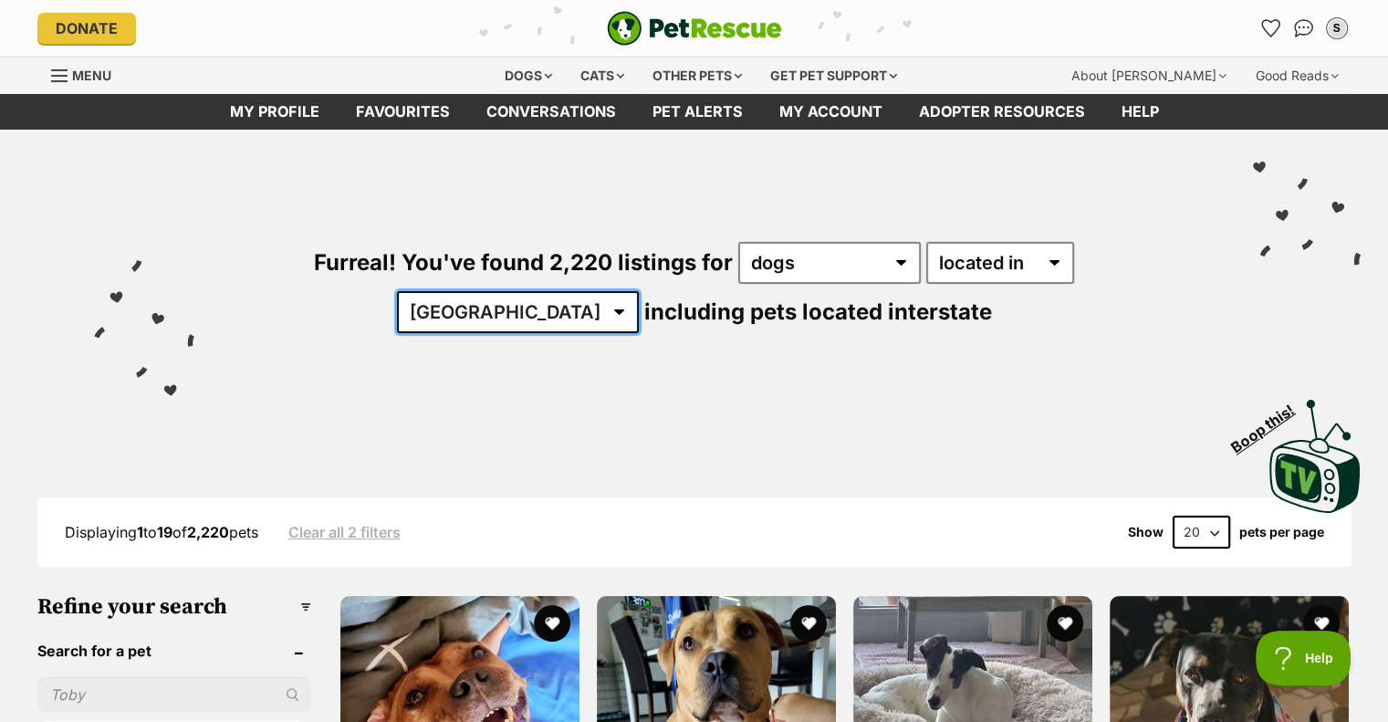
click at [639, 291] on select "[GEOGRAPHIC_DATA] [GEOGRAPHIC_DATA] [GEOGRAPHIC_DATA] [GEOGRAPHIC_DATA] [GEOGRA…" at bounding box center [518, 312] width 242 height 42
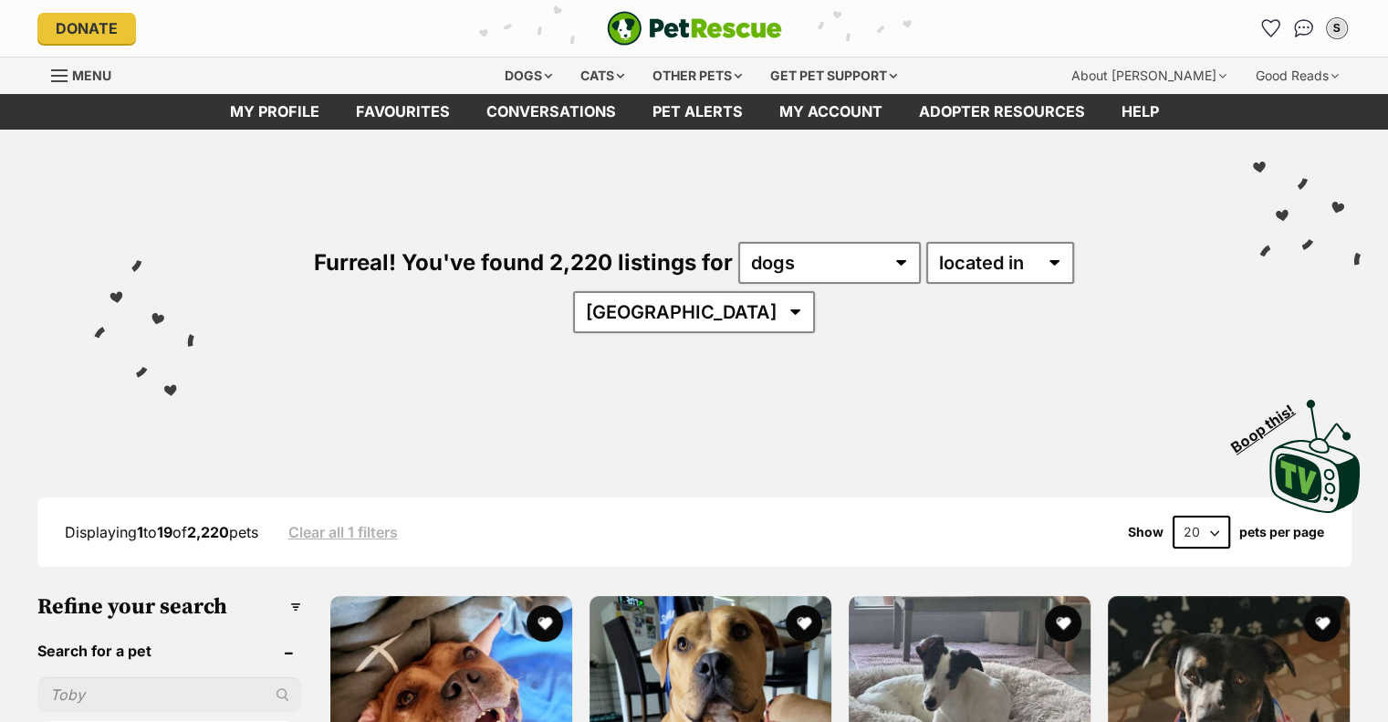
click at [1076, 292] on div "Furreal! You've found 2,220 listings for any type of pet cats dogs other pets a…" at bounding box center [693, 257] width 1333 height 254
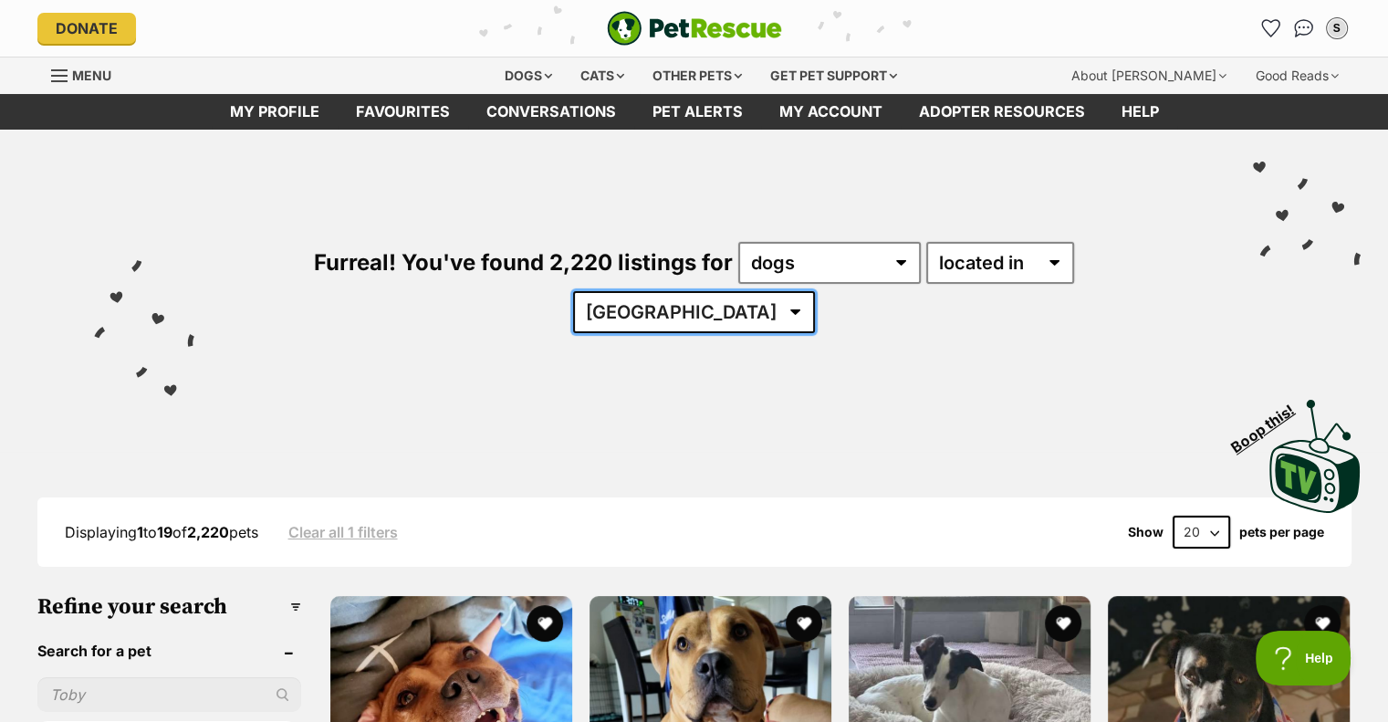
click at [815, 291] on select "Australia ACT NSW NT QLD SA TAS VIC WA" at bounding box center [694, 312] width 242 height 42
select select "VIC"
click at [815, 291] on select "Australia ACT NSW NT QLD SA TAS VIC WA" at bounding box center [694, 312] width 242 height 42
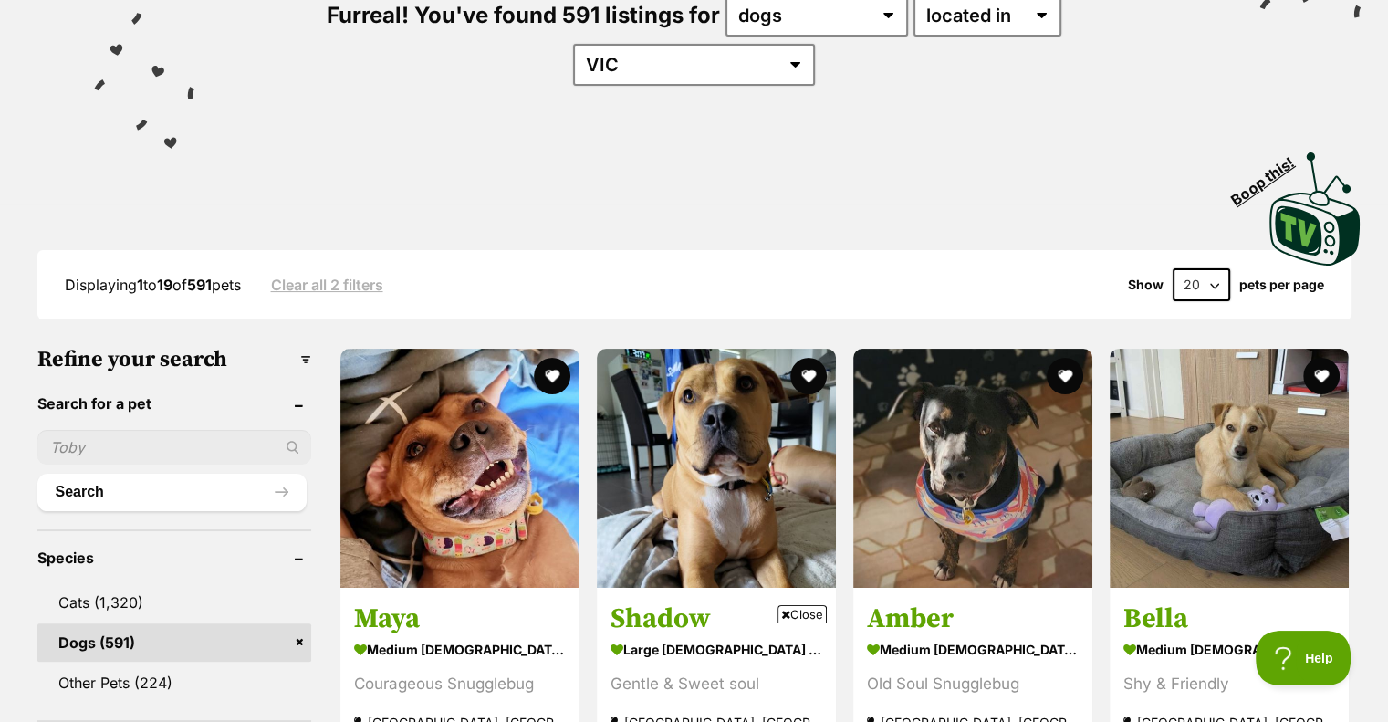
click at [1208, 268] on select "20 40 60" at bounding box center [1200, 284] width 57 height 33
select select "60"
click at [1172, 268] on select "20 40 60" at bounding box center [1200, 284] width 57 height 33
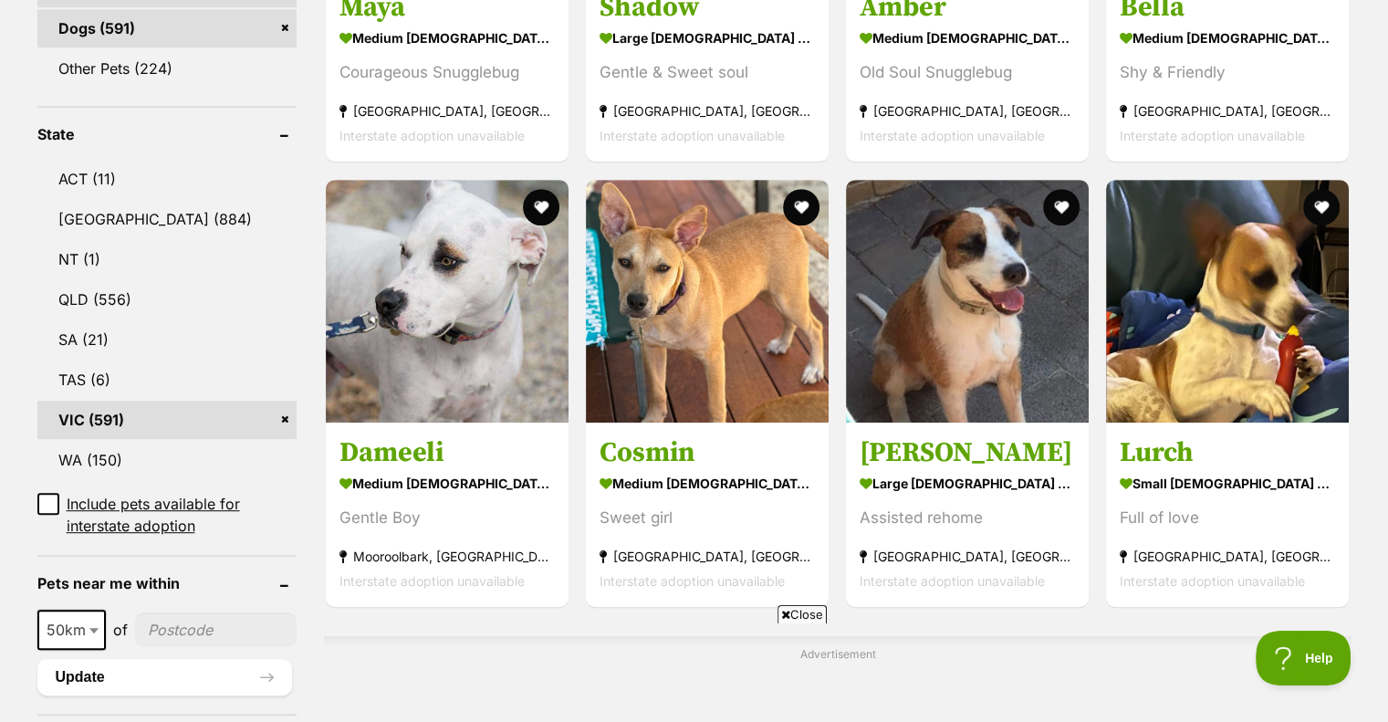
scroll to position [886, 0]
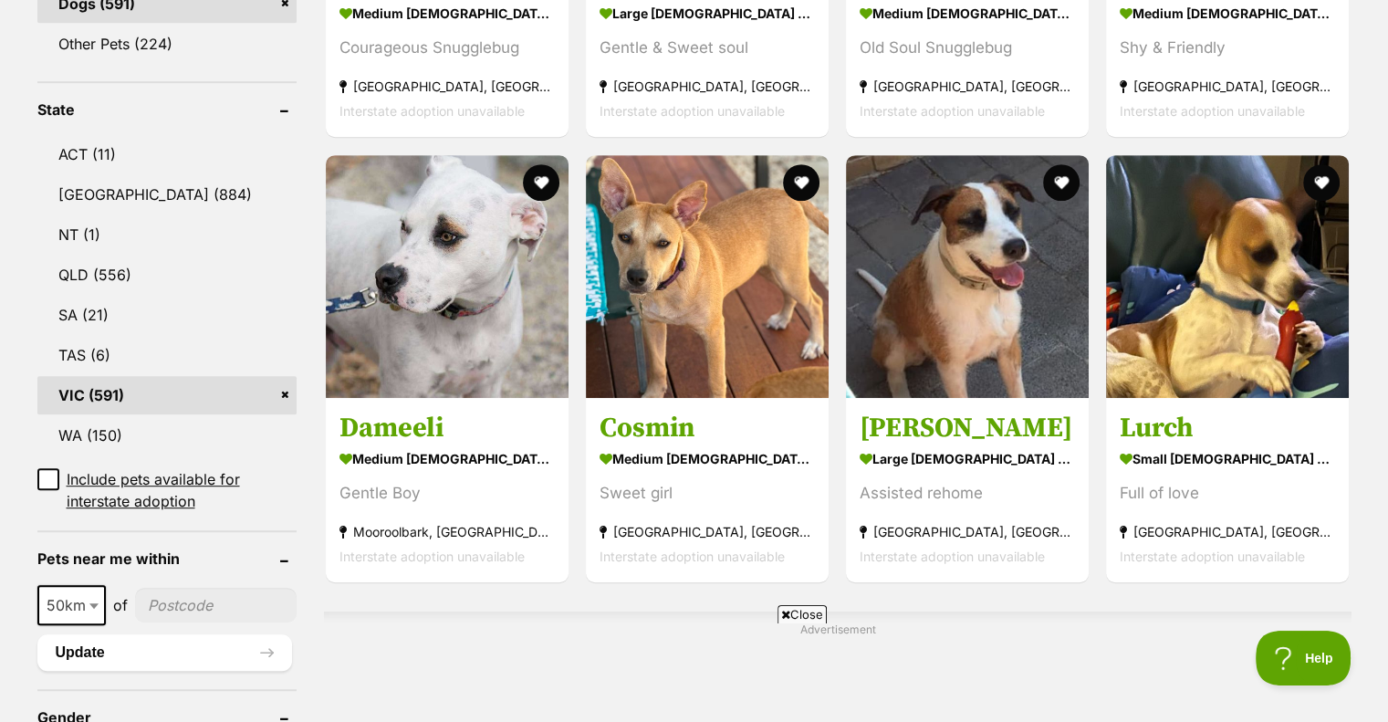
click at [206, 587] on input"] "postcode" at bounding box center [216, 604] width 162 height 35
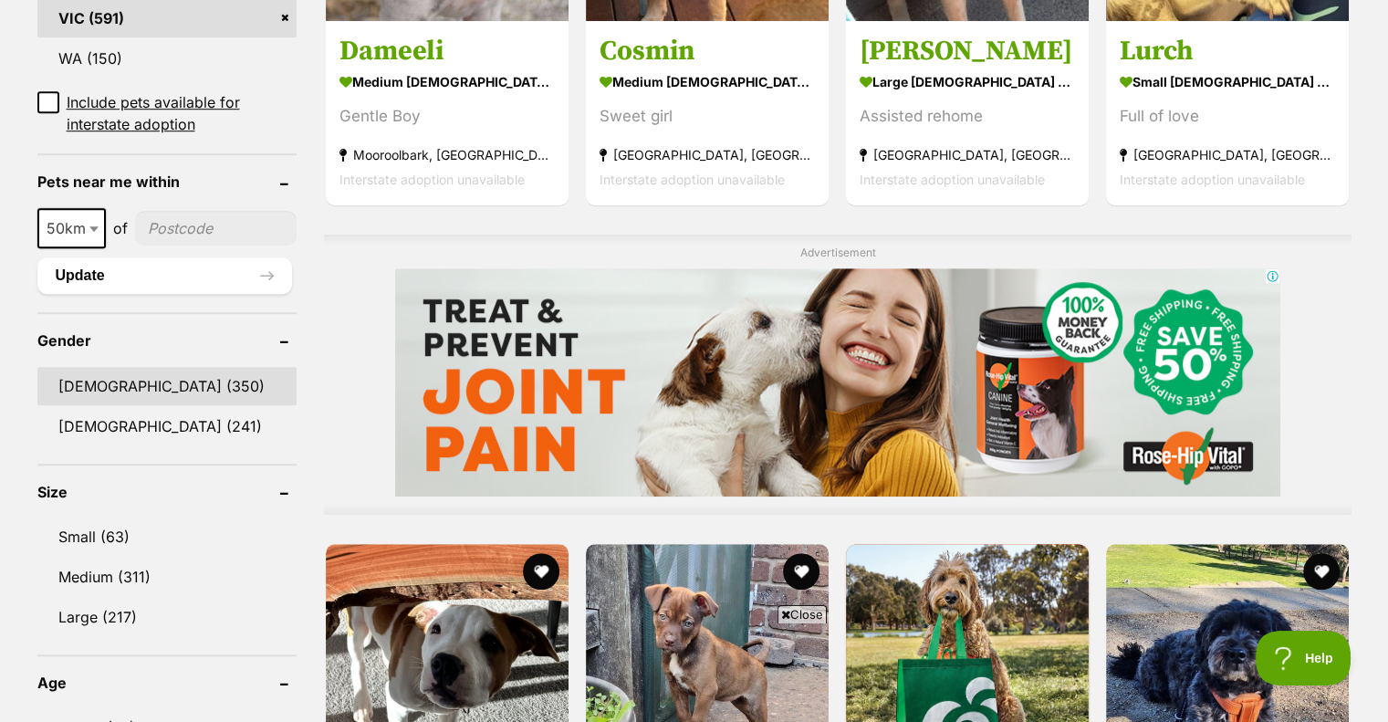
scroll to position [0, 0]
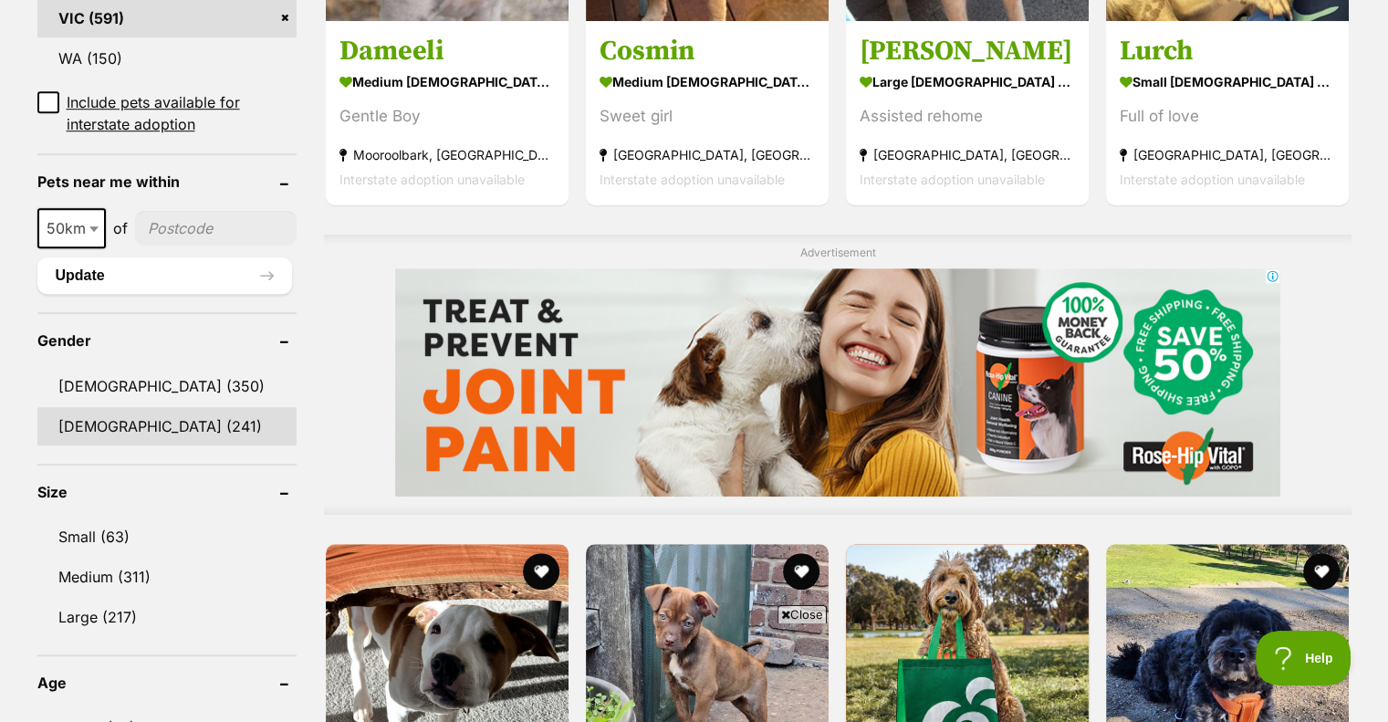
click at [119, 407] on link "Female (241)" at bounding box center [167, 426] width 260 height 38
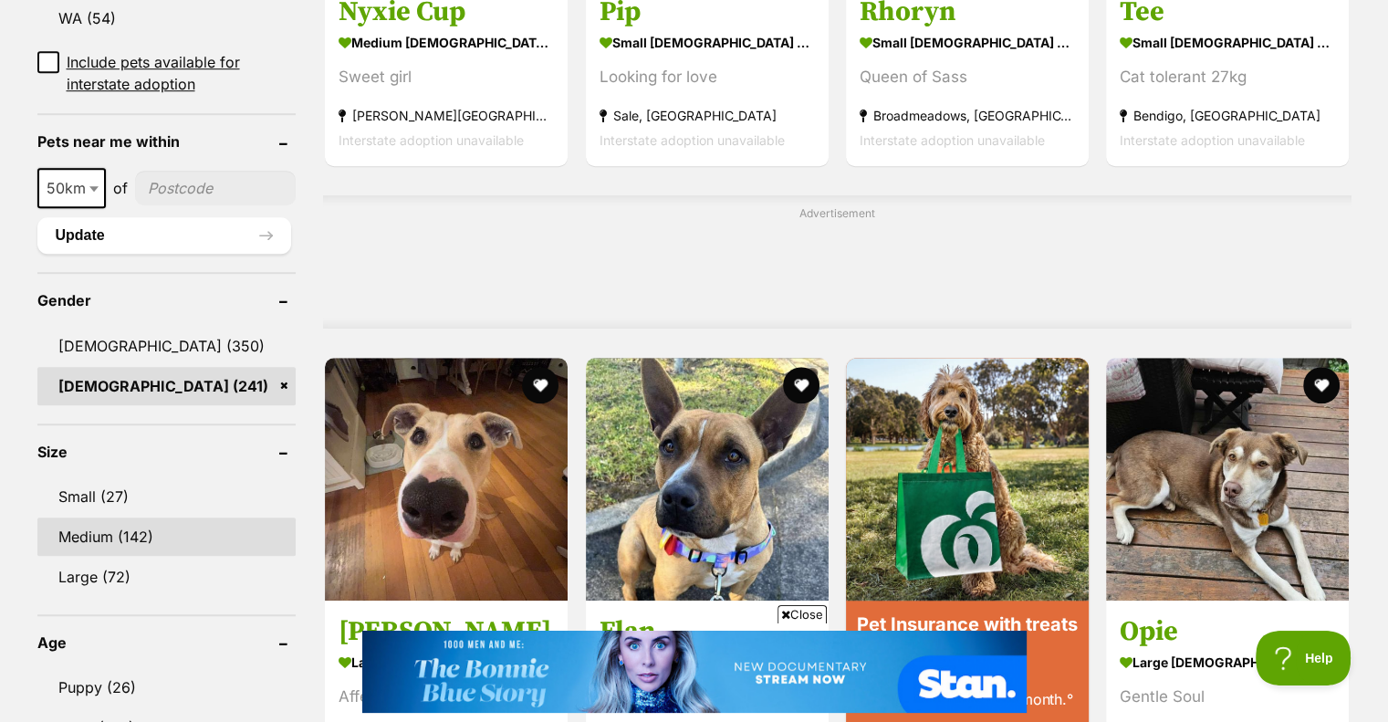
scroll to position [1303, 0]
click at [122, 517] on link "Medium (142)" at bounding box center [166, 536] width 259 height 38
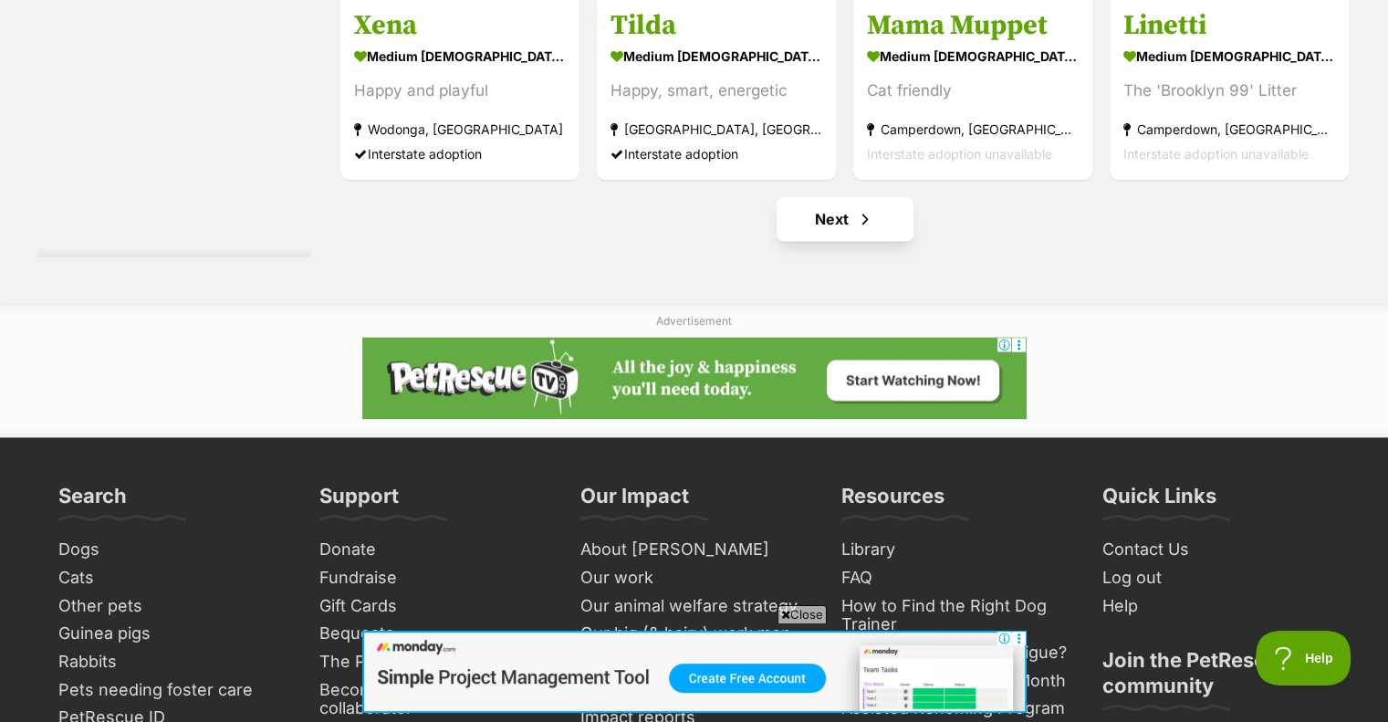
scroll to position [9338, 0]
click at [792, 230] on link "Next" at bounding box center [844, 219] width 137 height 44
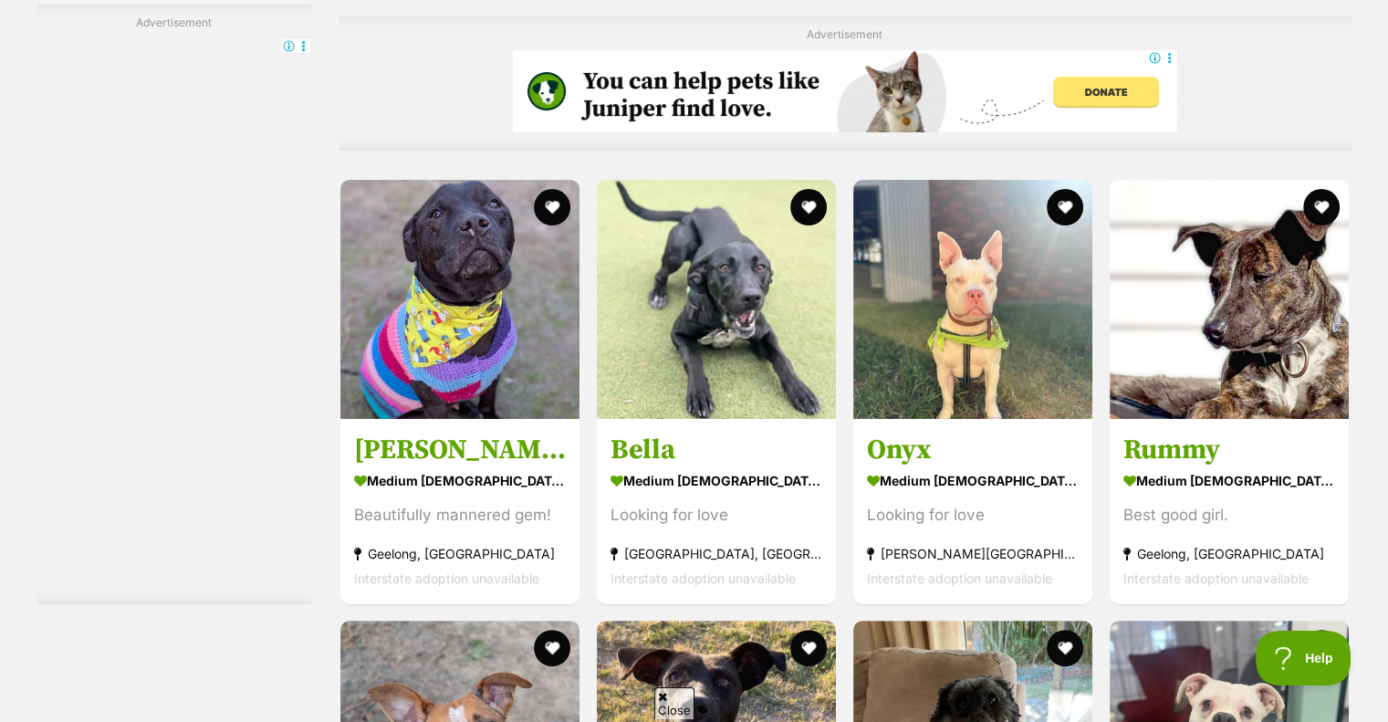
scroll to position [7274, 0]
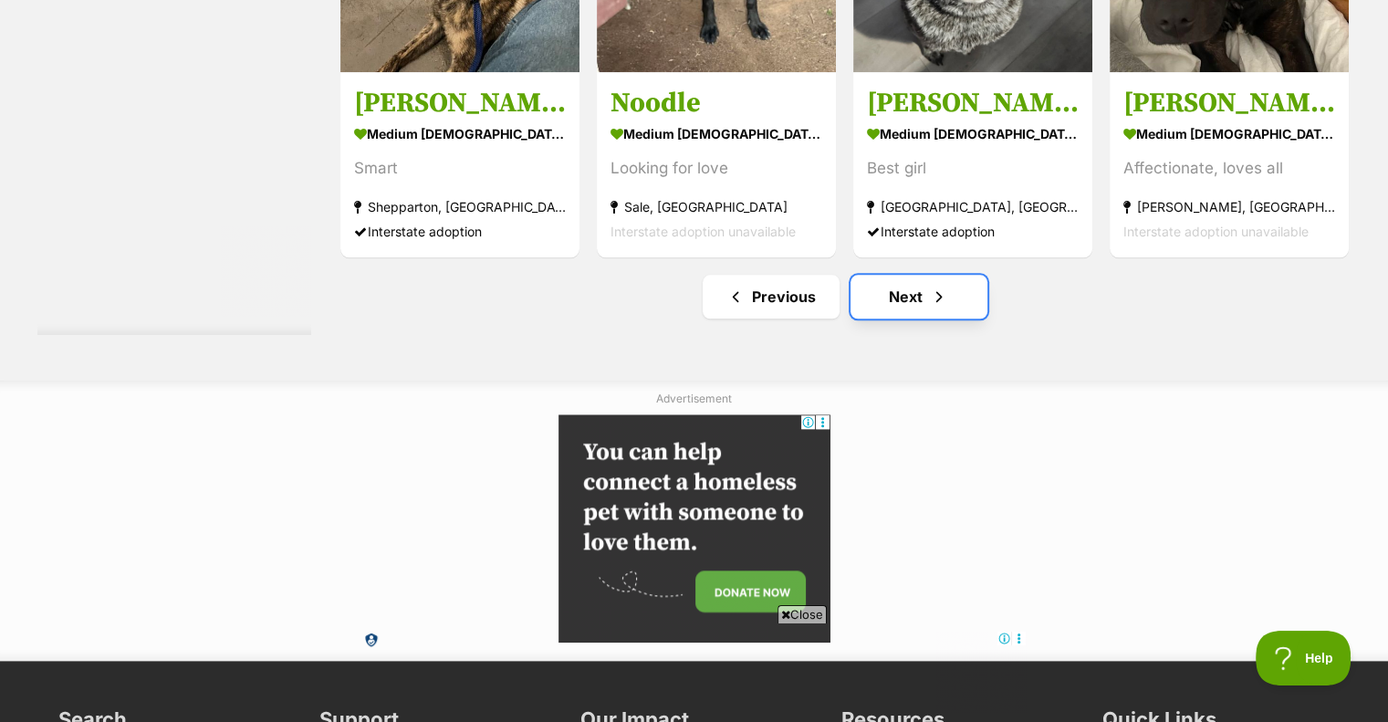
click at [890, 293] on link "Next" at bounding box center [918, 297] width 137 height 44
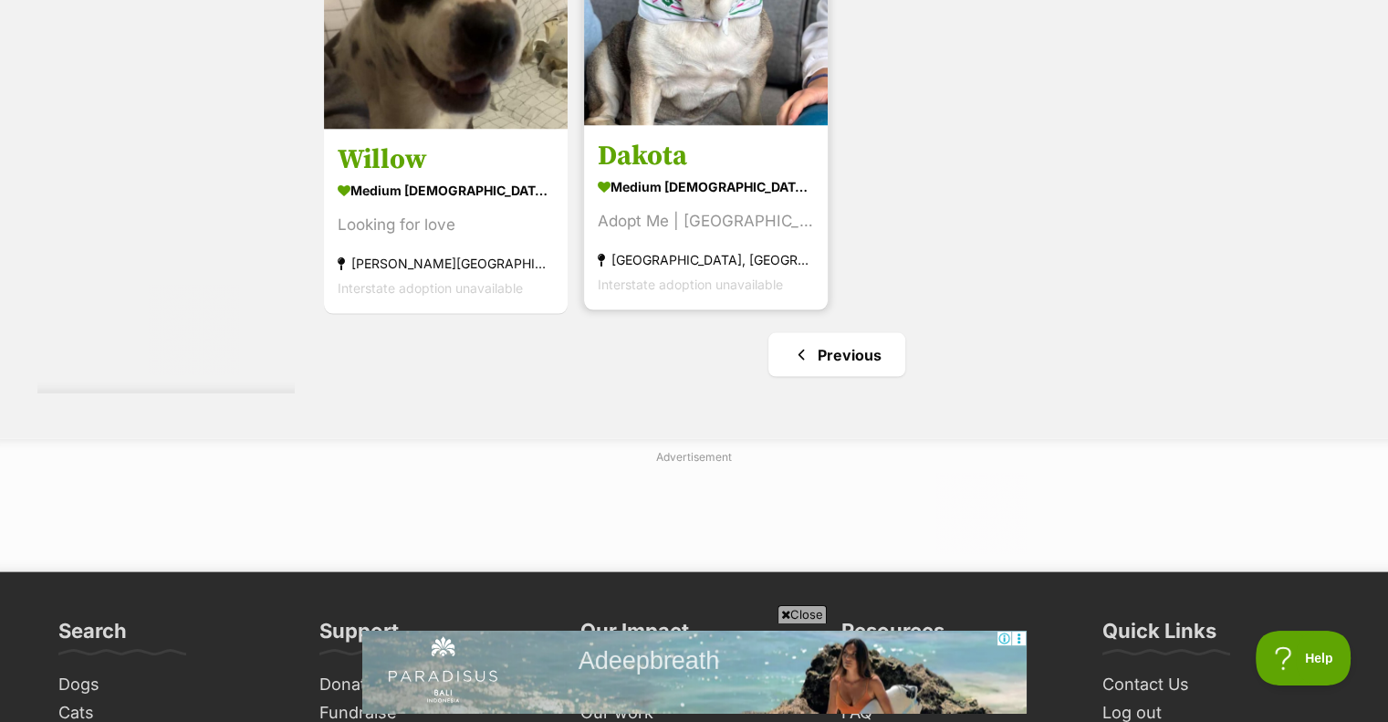
scroll to position [3726, 0]
